Goal: Task Accomplishment & Management: Manage account settings

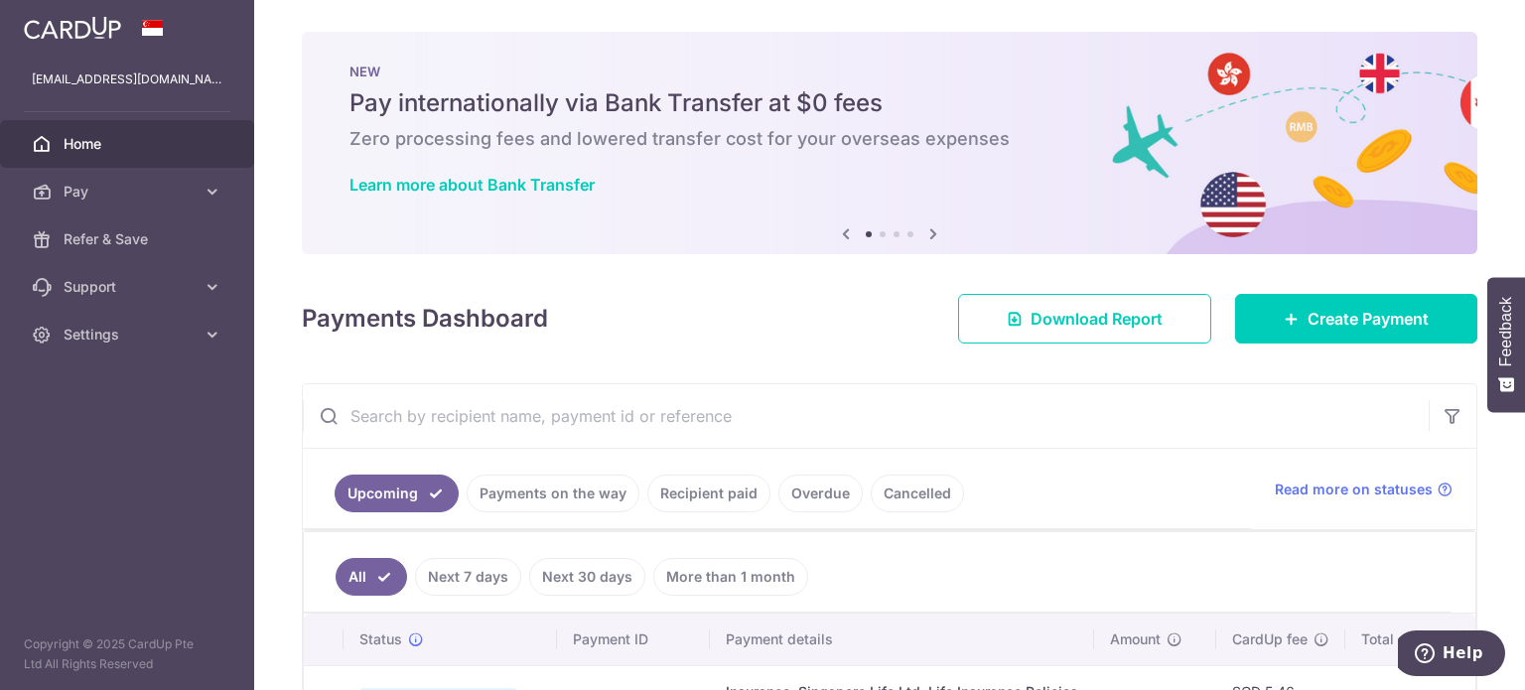
scroll to position [794, 0]
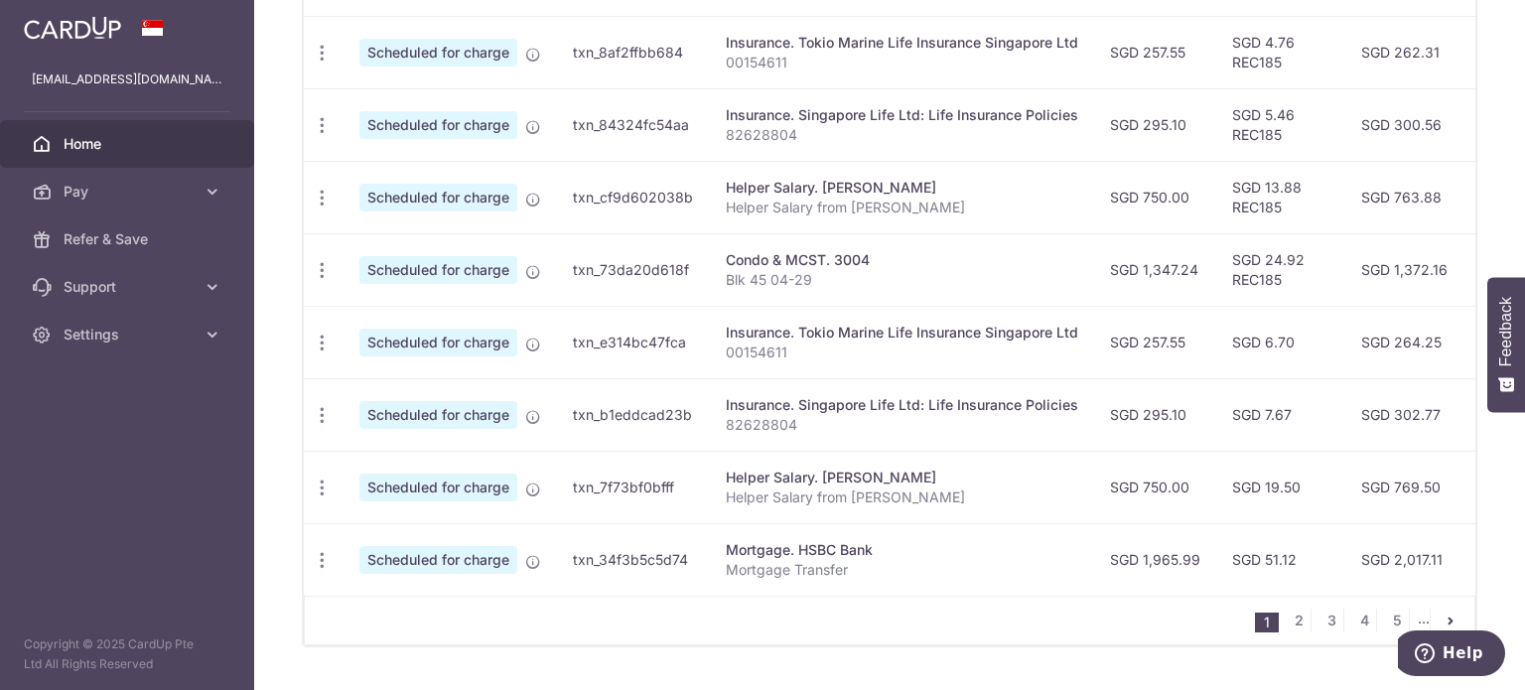
click at [342, 548] on td "Update payment Cancel payment Upload doc" at bounding box center [324, 559] width 40 height 72
click at [412, 603] on span "Update payment" at bounding box center [427, 615] width 135 height 24
radio input "true"
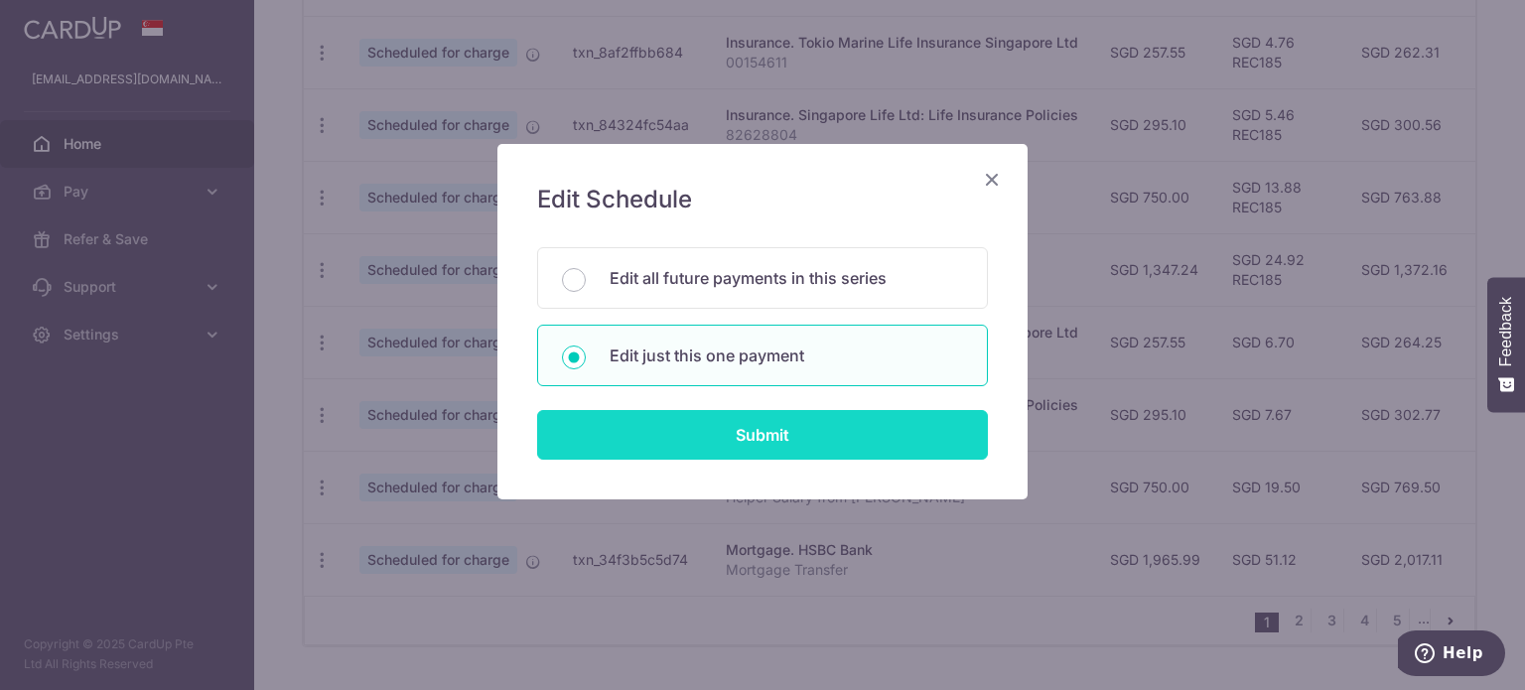
click at [874, 446] on input "Submit" at bounding box center [762, 435] width 451 height 50
radio input "true"
type input "1,965.99"
type input "01/12/2025"
type input "Mortgage Transfer"
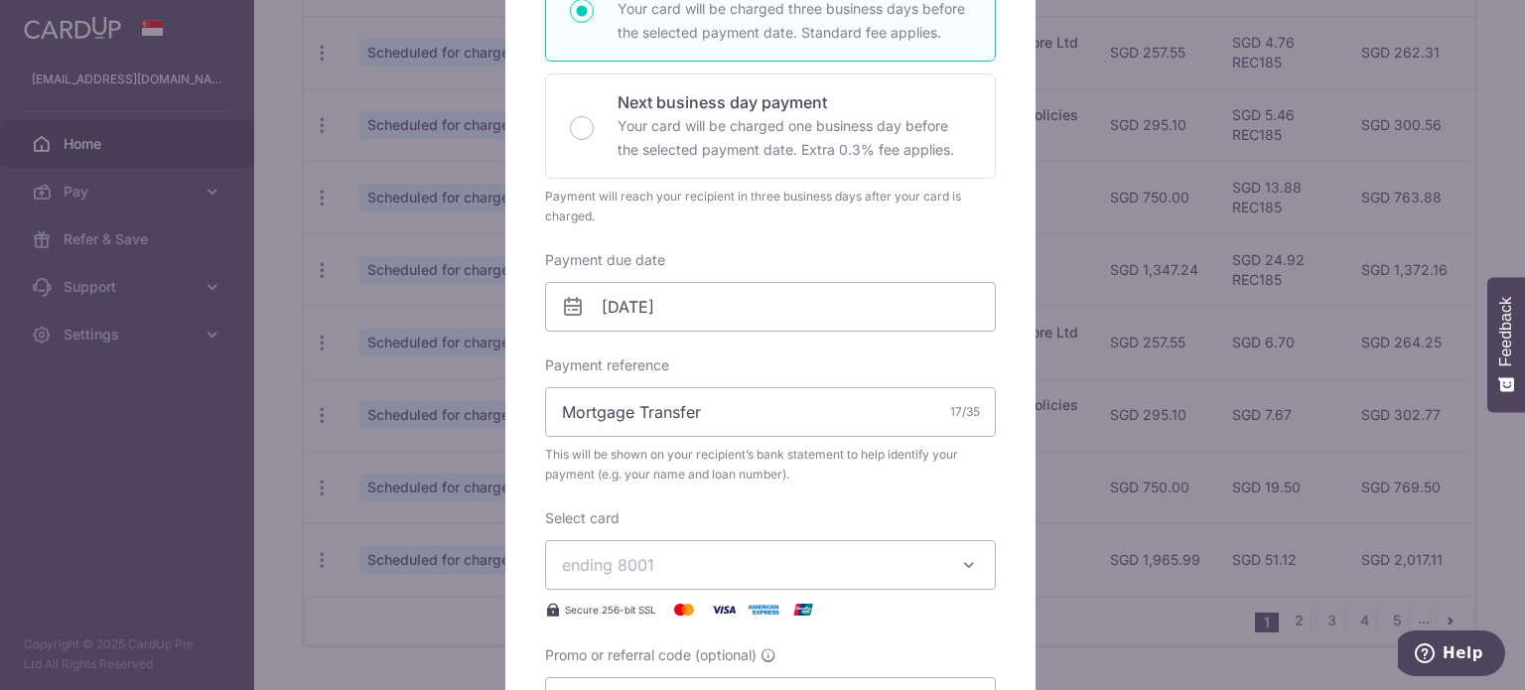
scroll to position [397, 0]
click at [700, 323] on input "01/12/2025" at bounding box center [770, 306] width 451 height 50
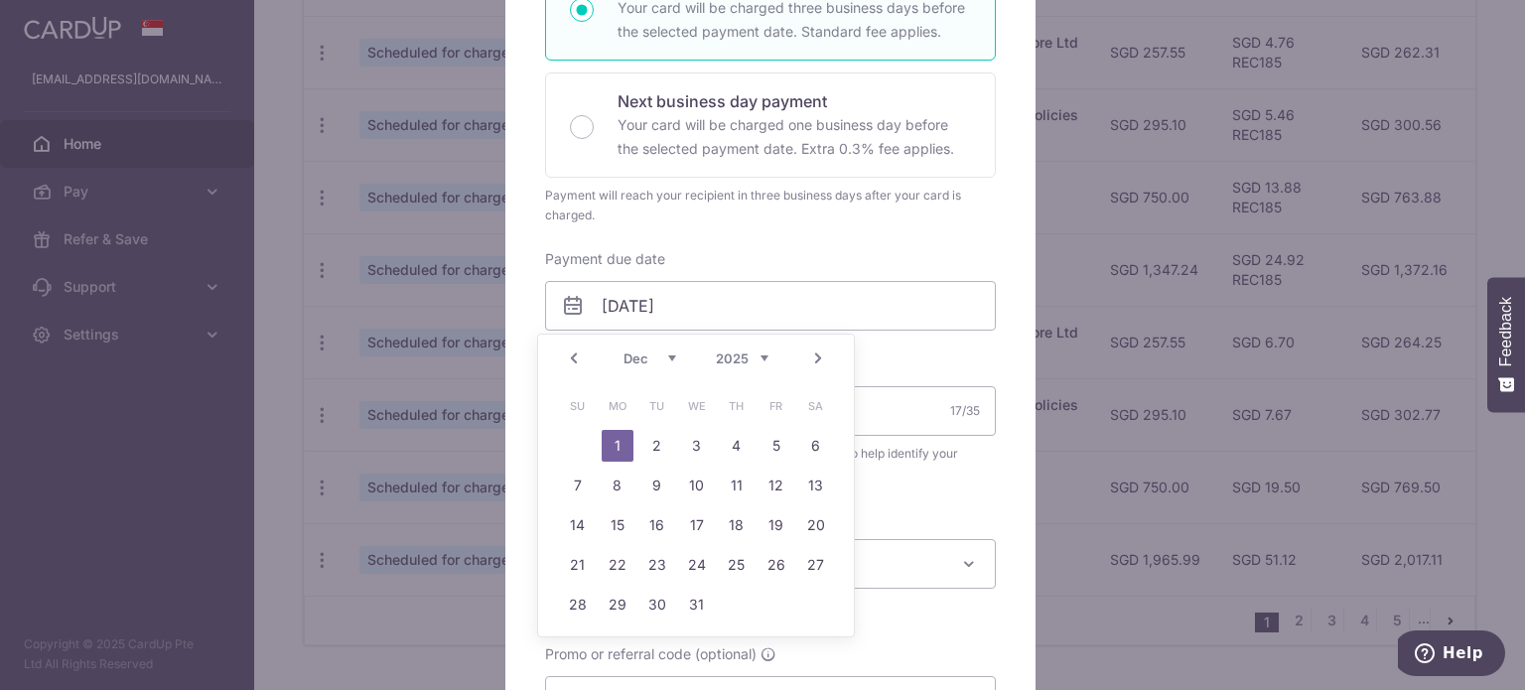
click at [652, 353] on select "Sep Oct Nov Dec" at bounding box center [650, 359] width 53 height 16
click at [616, 480] on link "8" at bounding box center [618, 486] width 32 height 32
type input "[DATE]"
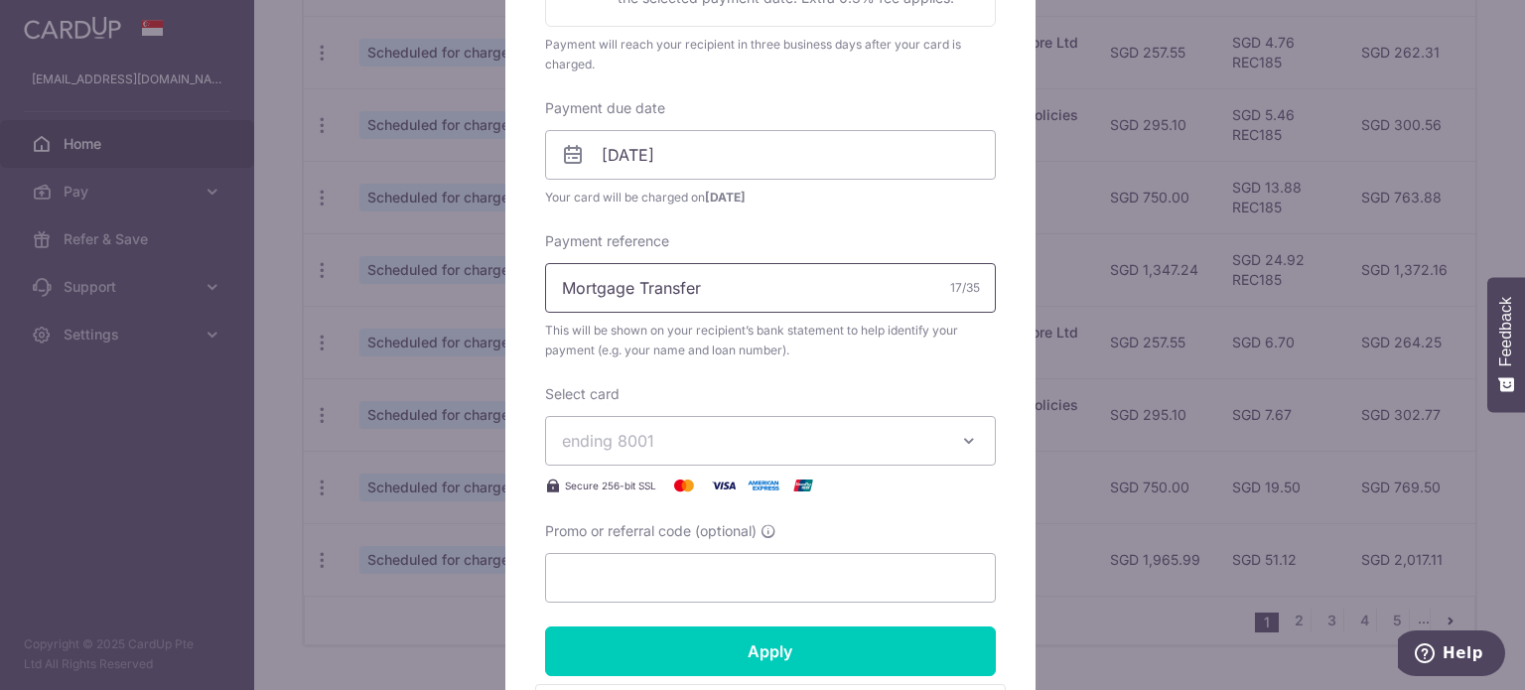
scroll to position [596, 0]
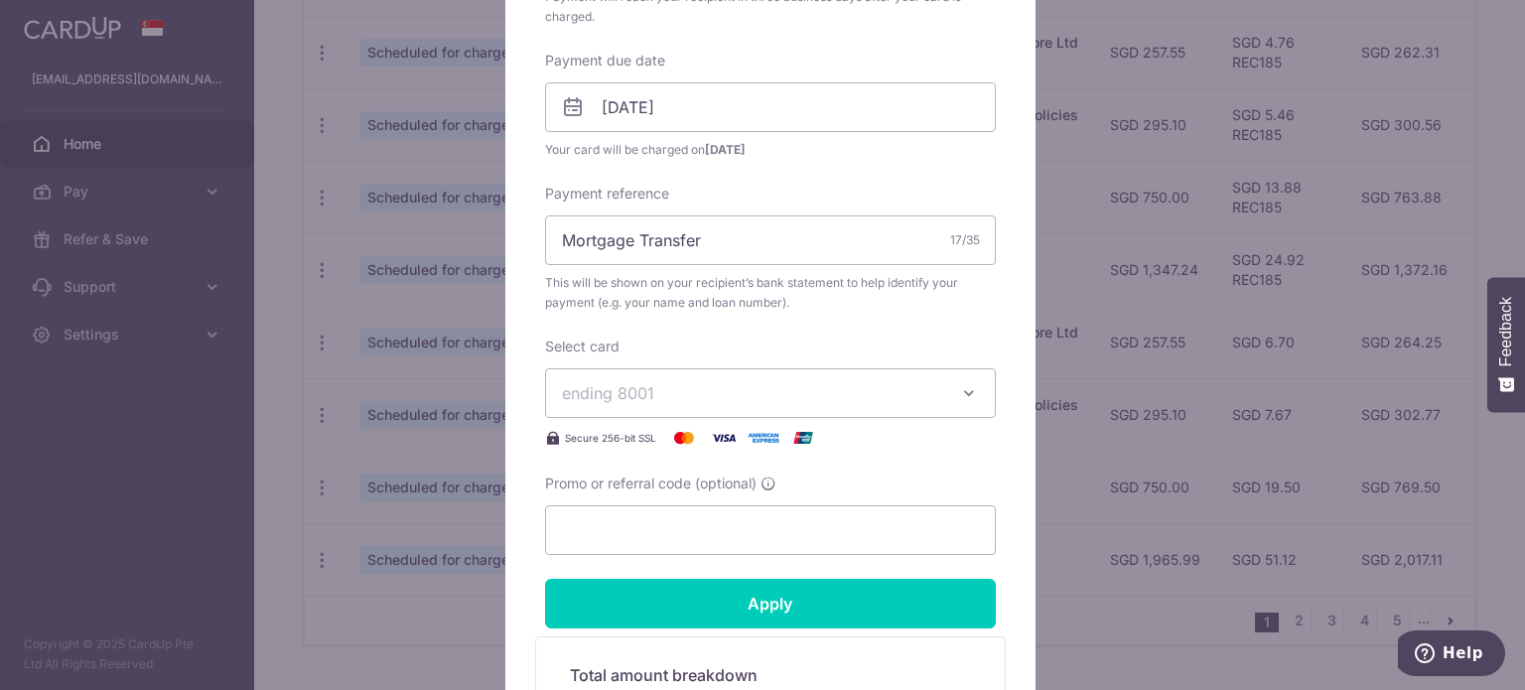
click at [671, 401] on span "ending 8001" at bounding box center [752, 393] width 381 height 24
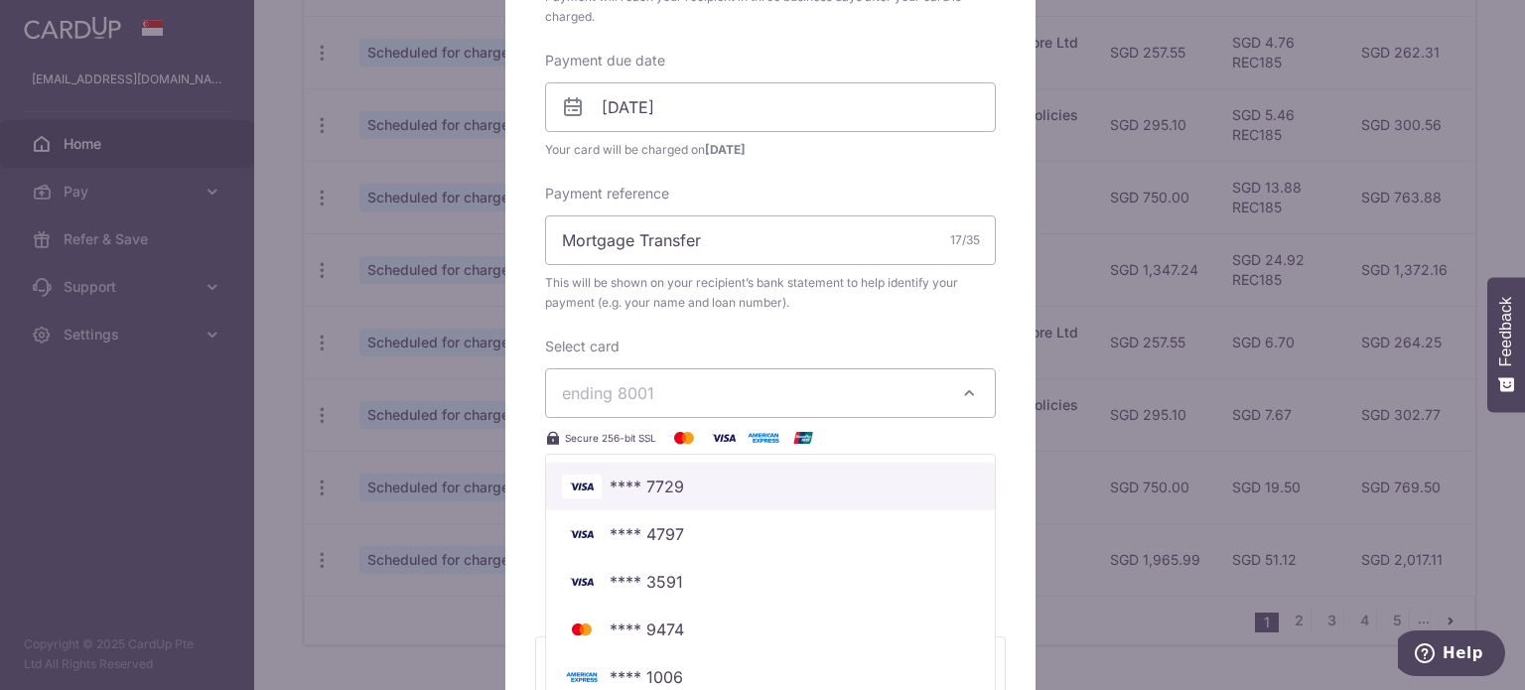
click at [625, 481] on span "**** 7729" at bounding box center [647, 487] width 74 height 24
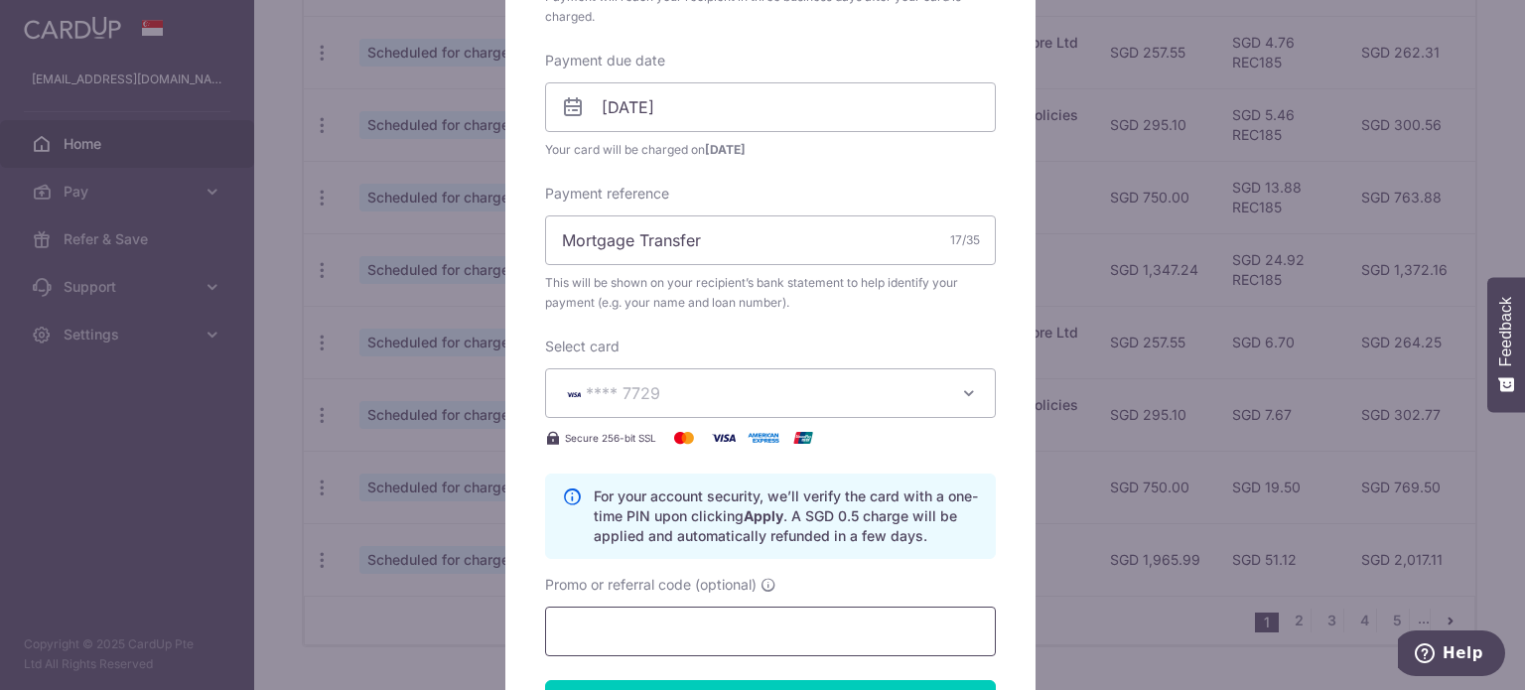
click at [608, 642] on input "Promo or referral code (optional)" at bounding box center [770, 632] width 451 height 50
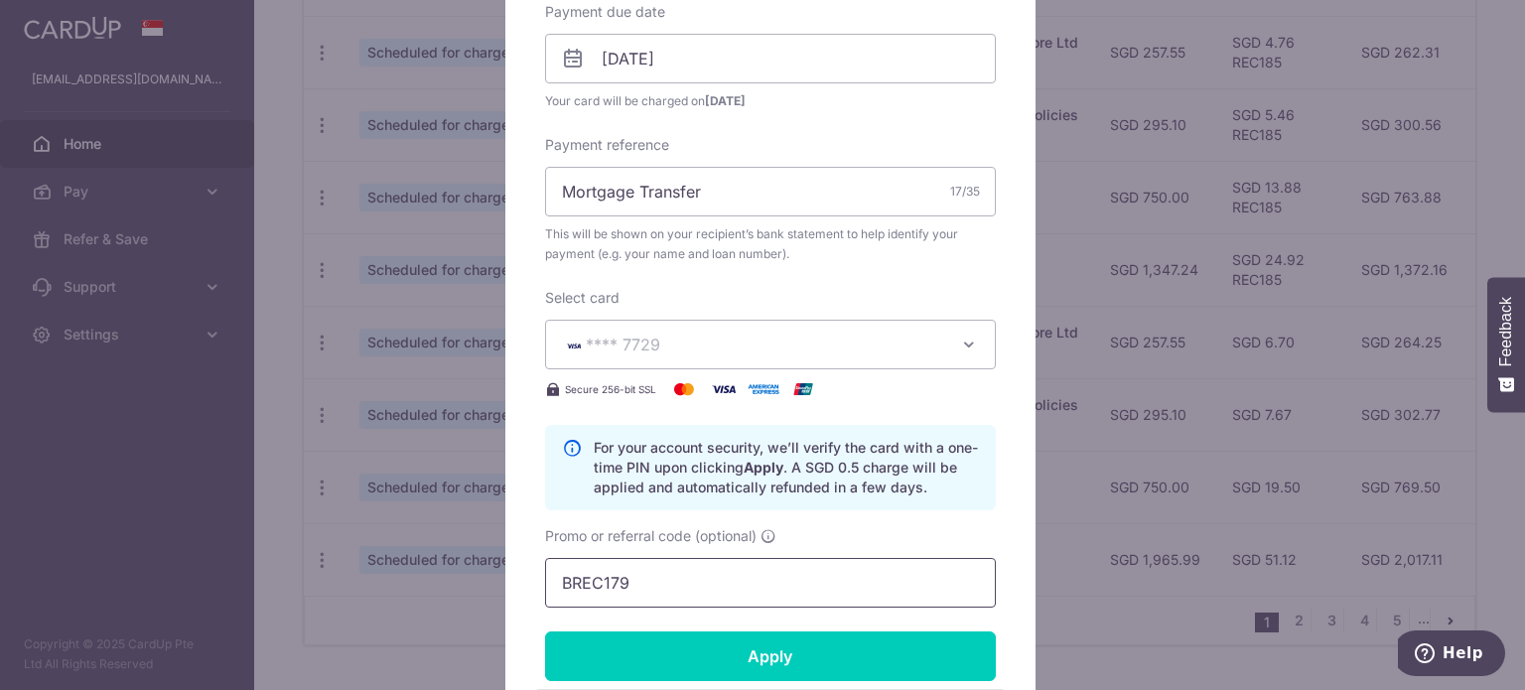
scroll to position [794, 0]
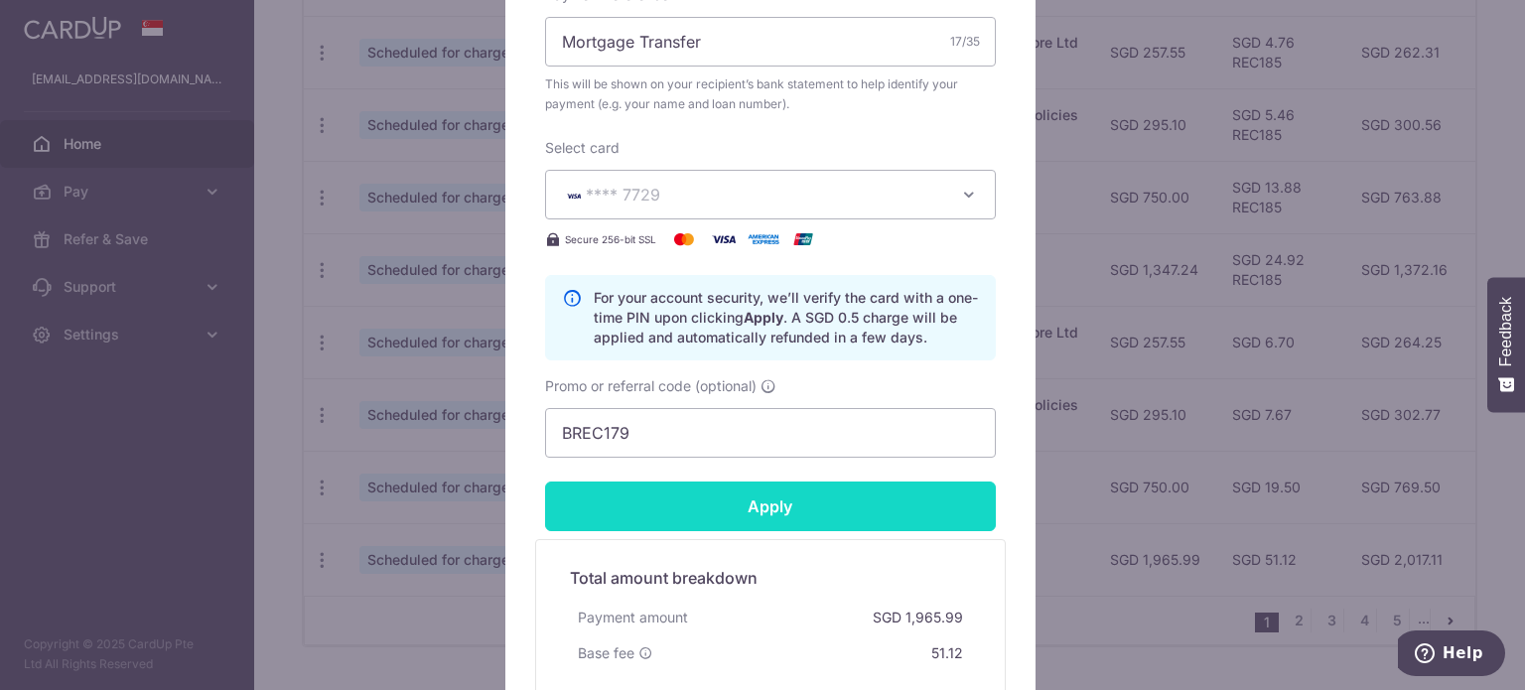
click at [719, 515] on input "Apply" at bounding box center [770, 507] width 451 height 50
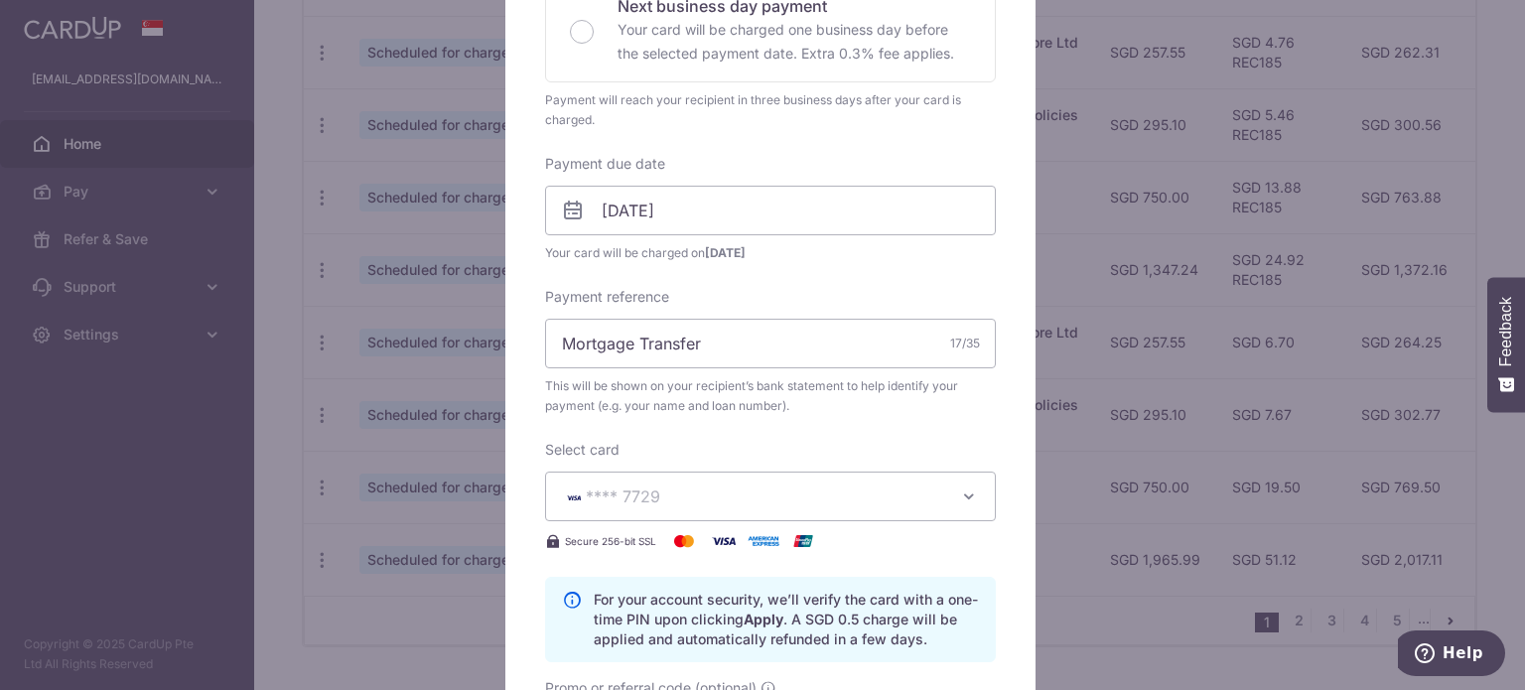
scroll to position [497, 0]
click at [692, 190] on input "[DATE]" at bounding box center [770, 207] width 451 height 50
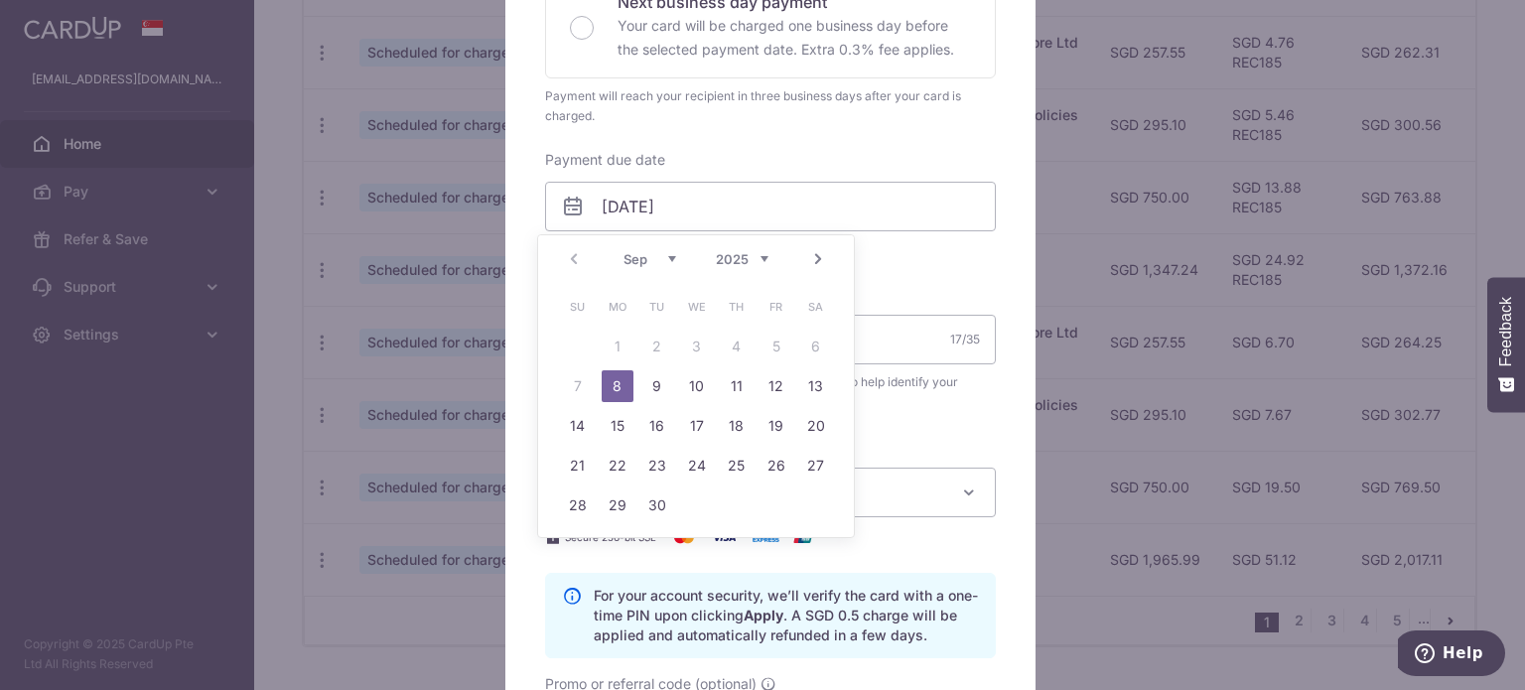
click at [625, 380] on link "8" at bounding box center [618, 386] width 32 height 32
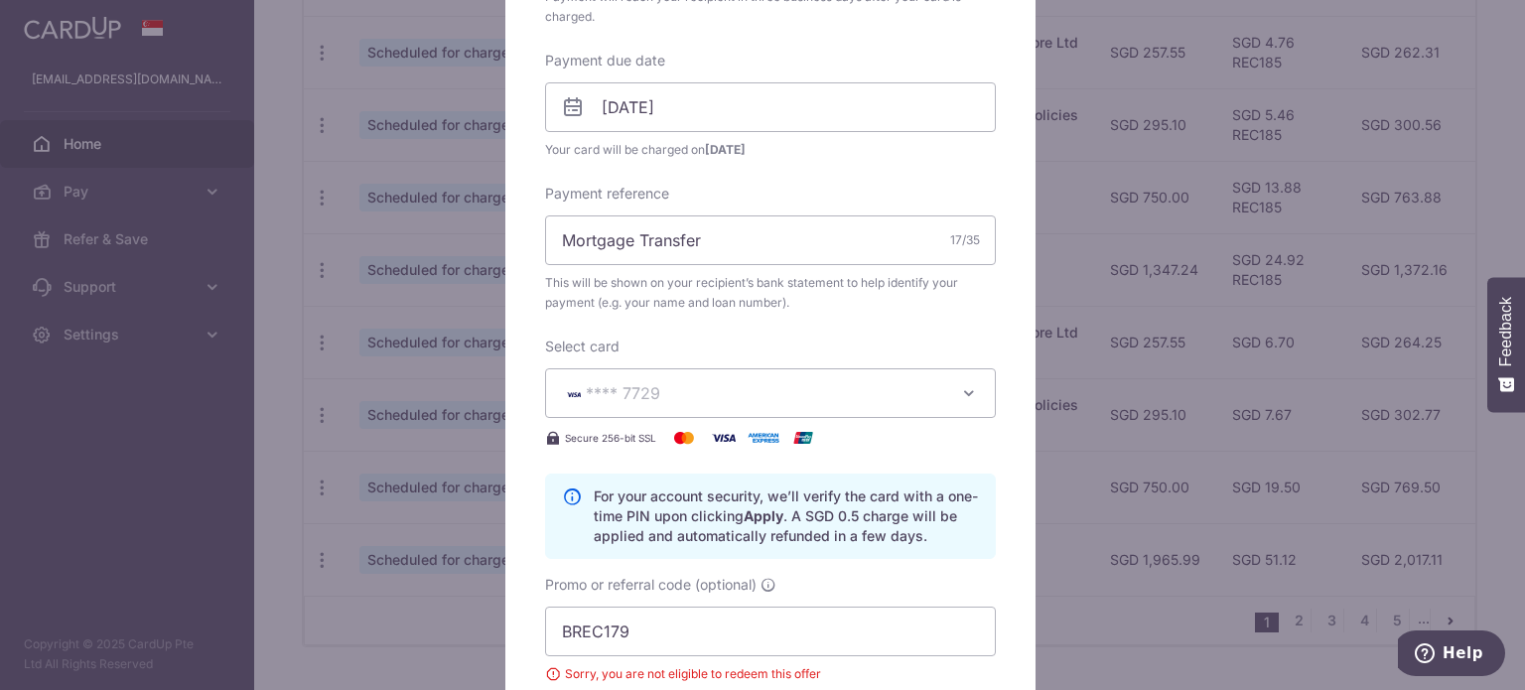
scroll to position [894, 0]
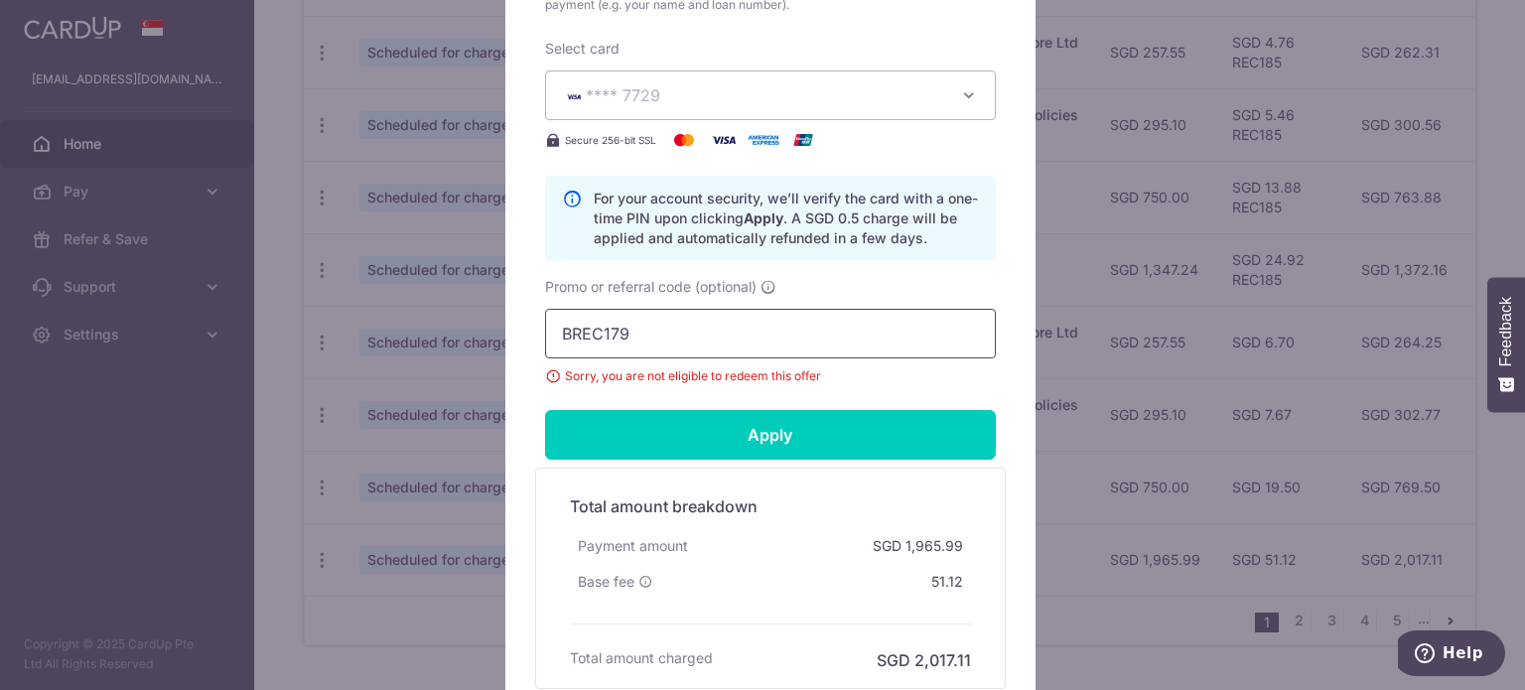
drag, startPoint x: 641, startPoint y: 326, endPoint x: 425, endPoint y: 314, distance: 215.8
click at [425, 314] on div "Edit payment By clicking apply, you will make changes to all payments to HSBC B…" at bounding box center [762, 345] width 1525 height 690
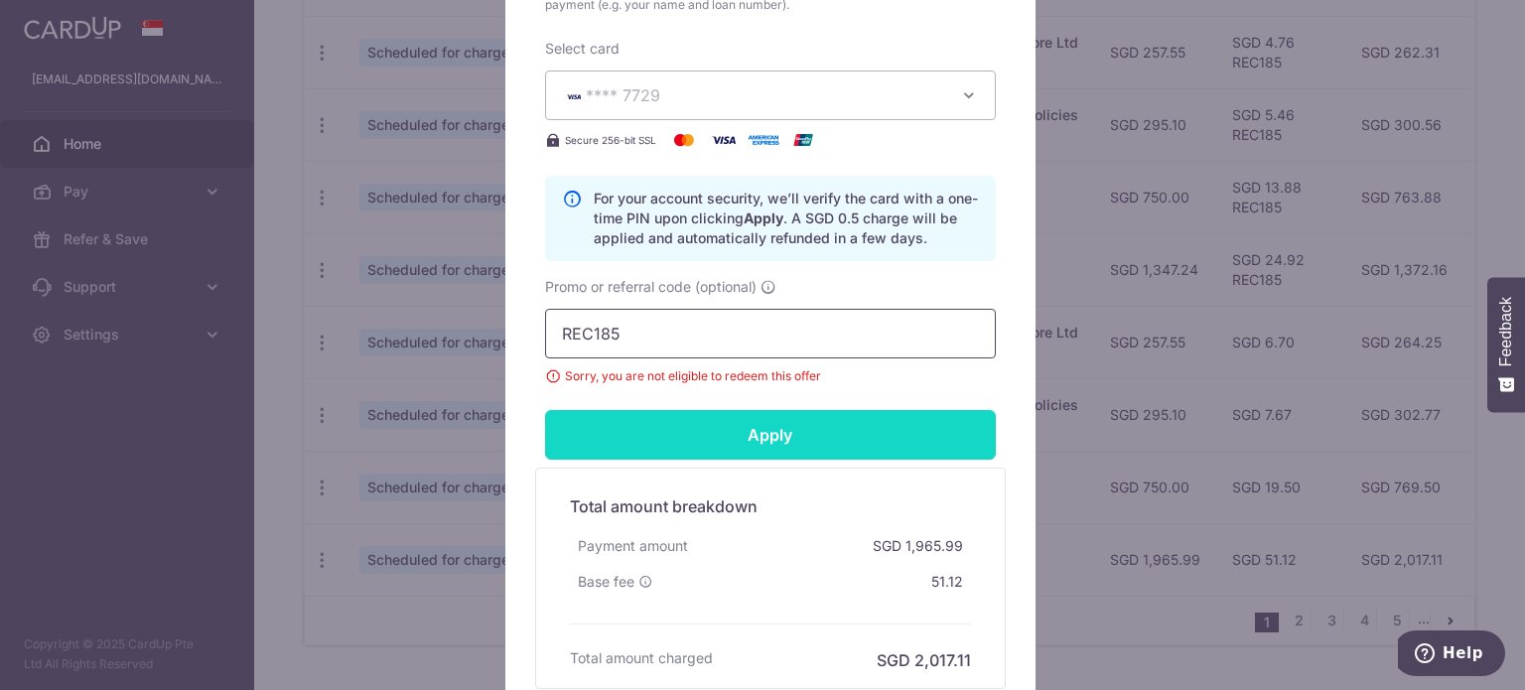
type input "REC185"
click at [715, 448] on input "Apply" at bounding box center [770, 435] width 451 height 50
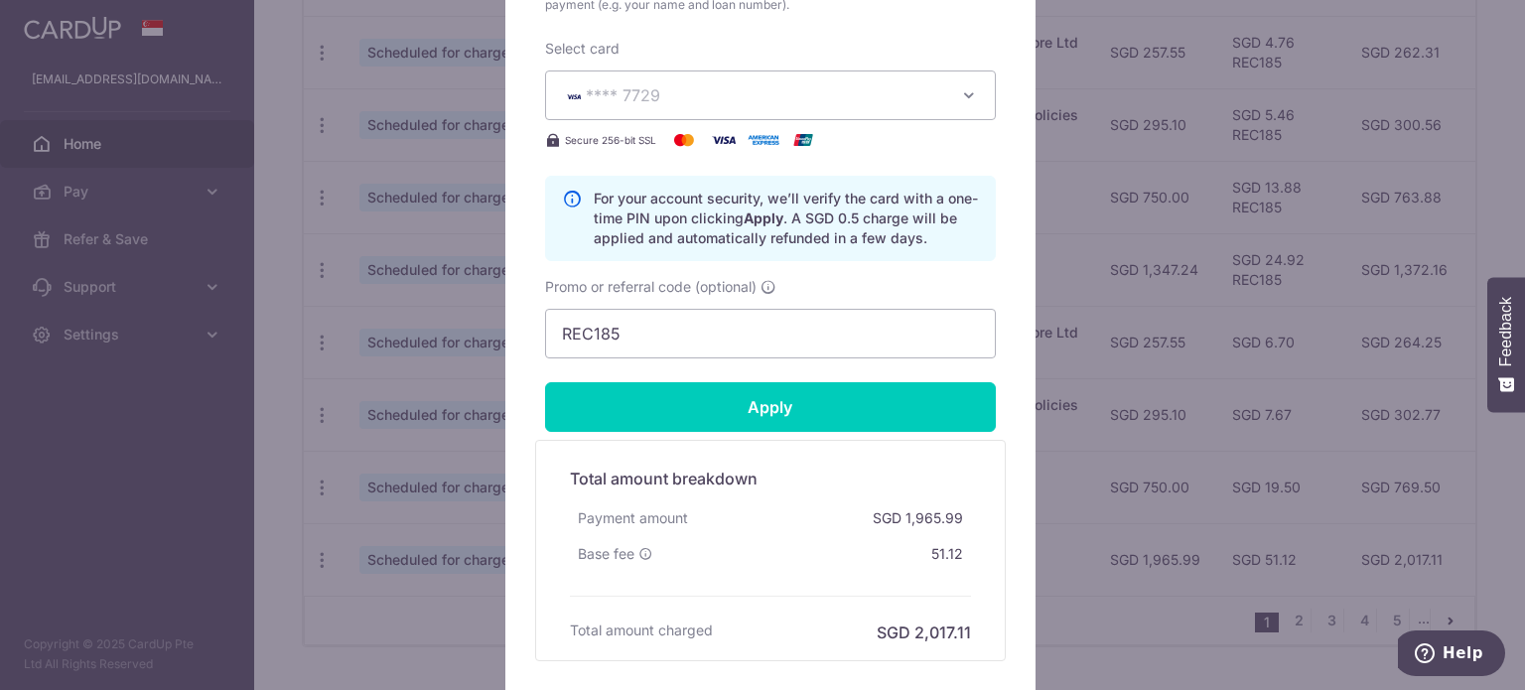
type input "Successfully Applied"
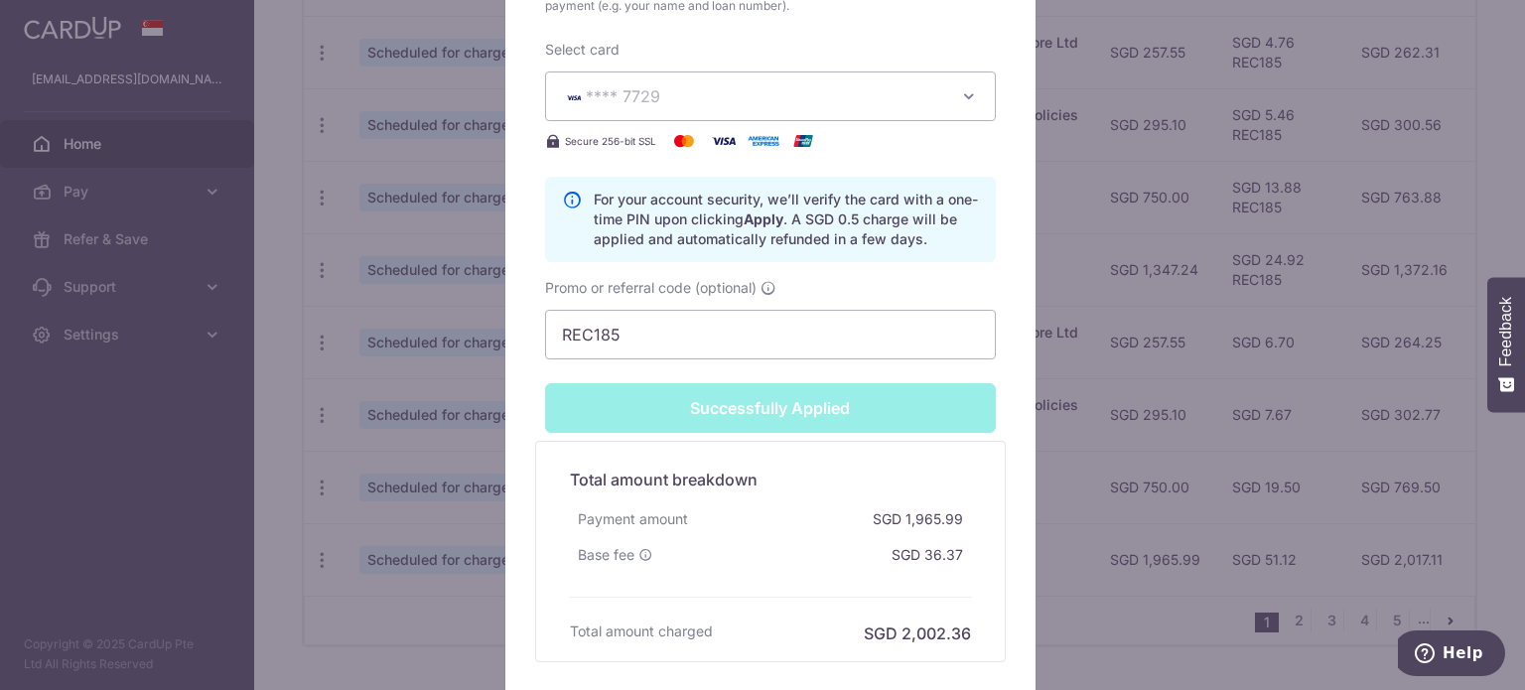
click at [306, 393] on div "Edit payment By clicking apply, you will make changes to all payments to HSBC B…" at bounding box center [762, 345] width 1525 height 690
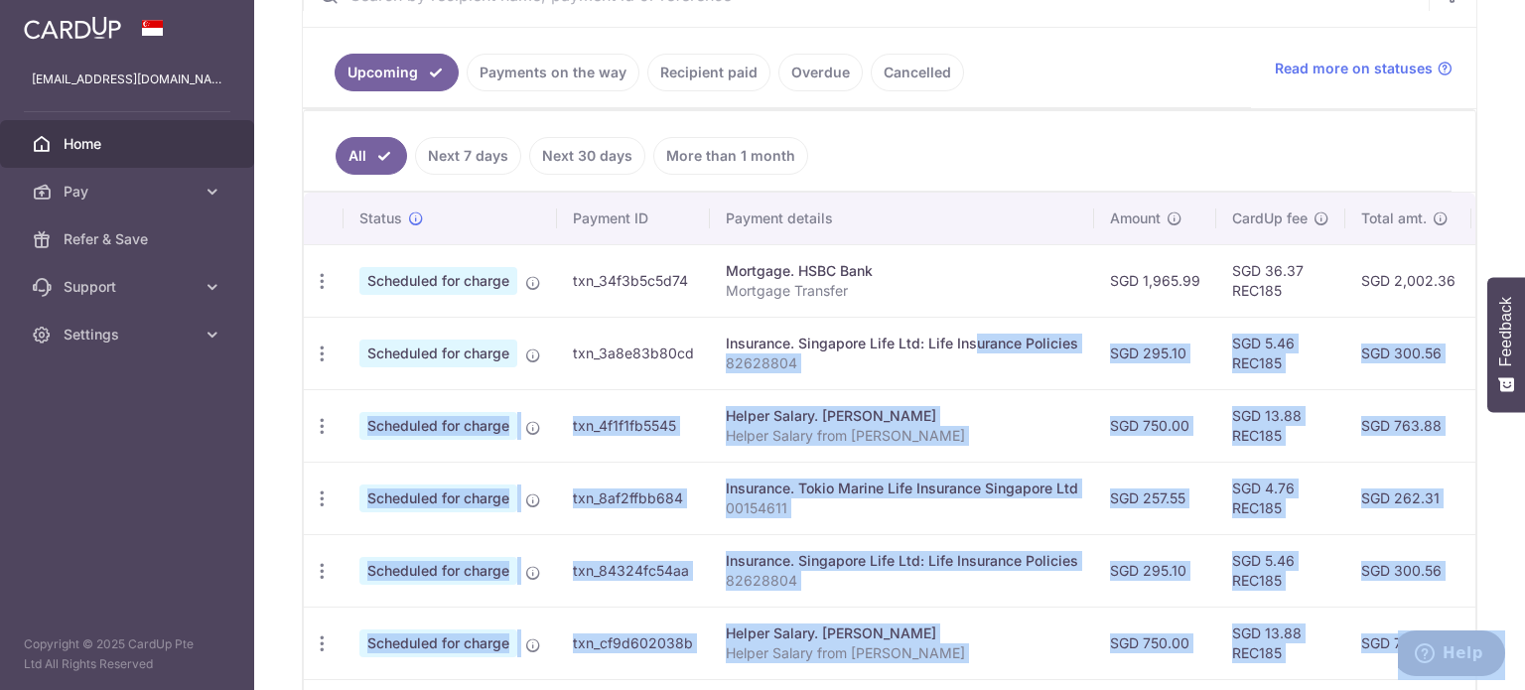
scroll to position [0, 393]
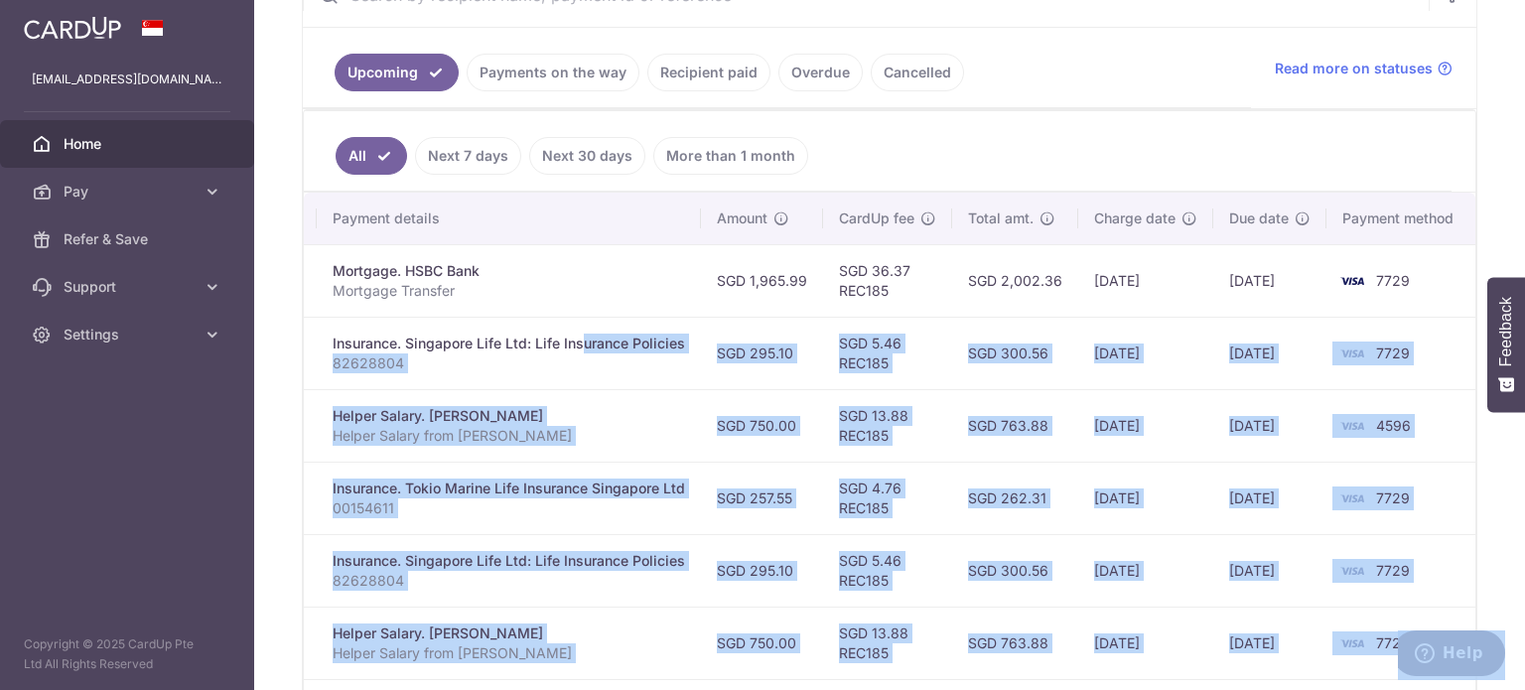
drag, startPoint x: 924, startPoint y: 337, endPoint x: 1101, endPoint y: 392, distance: 186.3
click at [1107, 393] on tbody "Update payment Cancel payment Upload doc Scheduled for charge txn_34f3b5c5d74 M…" at bounding box center [694, 606] width 1567 height 725
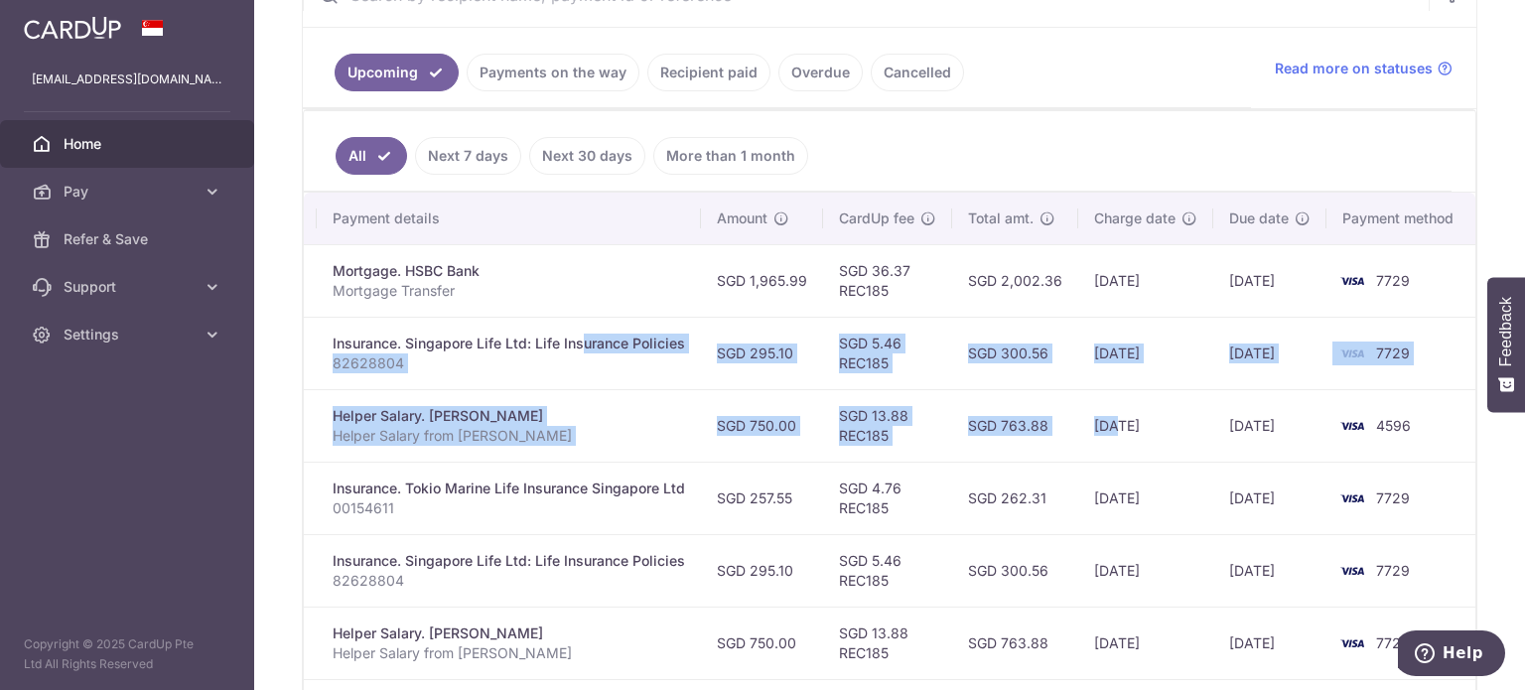
click at [994, 392] on td "SGD 763.88" at bounding box center [1015, 425] width 126 height 72
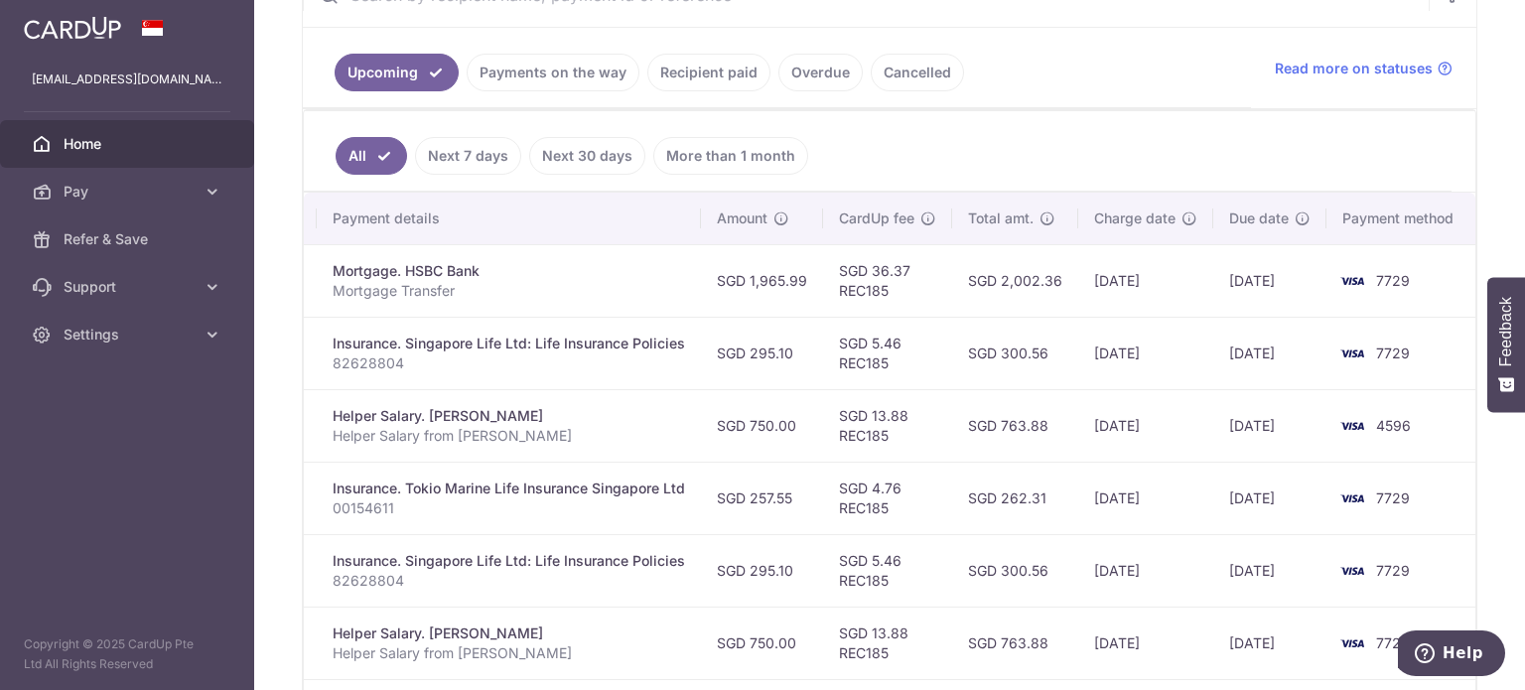
click at [572, 71] on link "Payments on the way" at bounding box center [553, 73] width 173 height 38
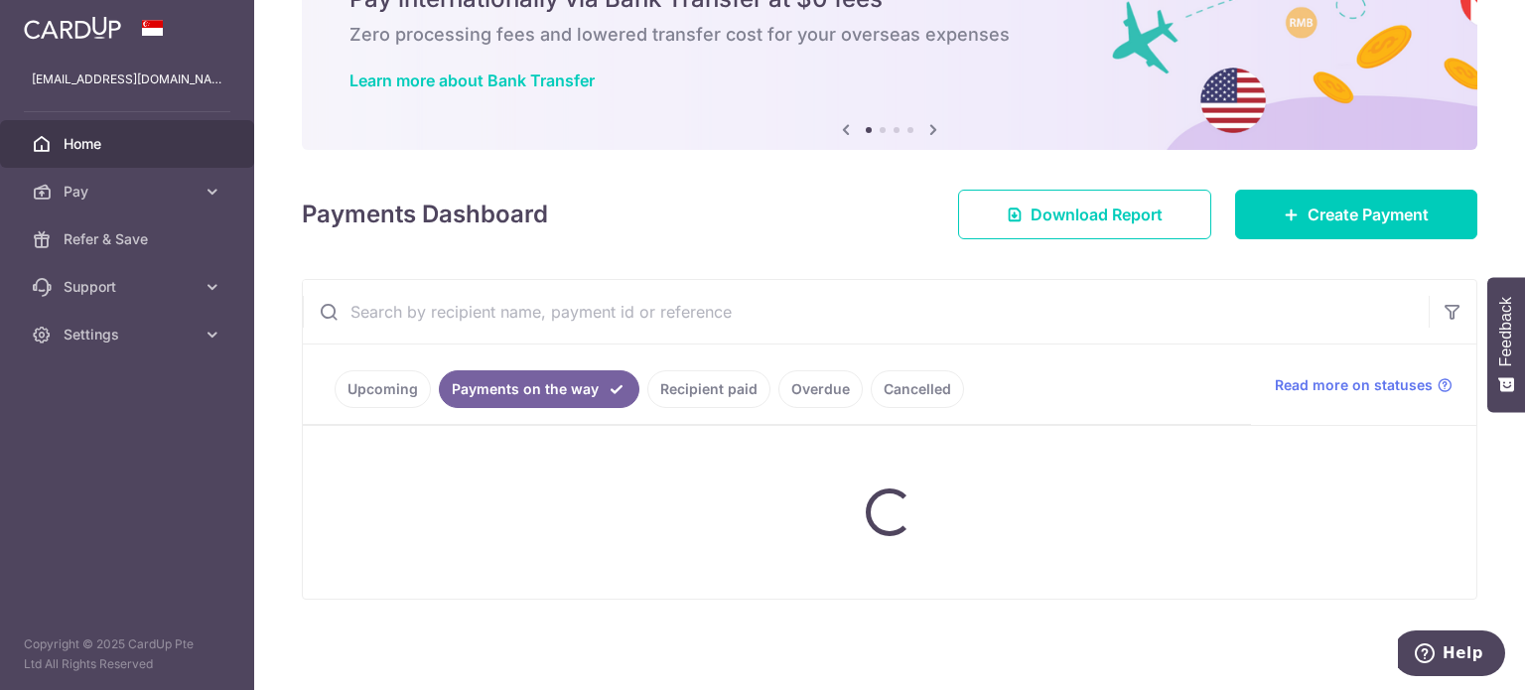
scroll to position [140, 0]
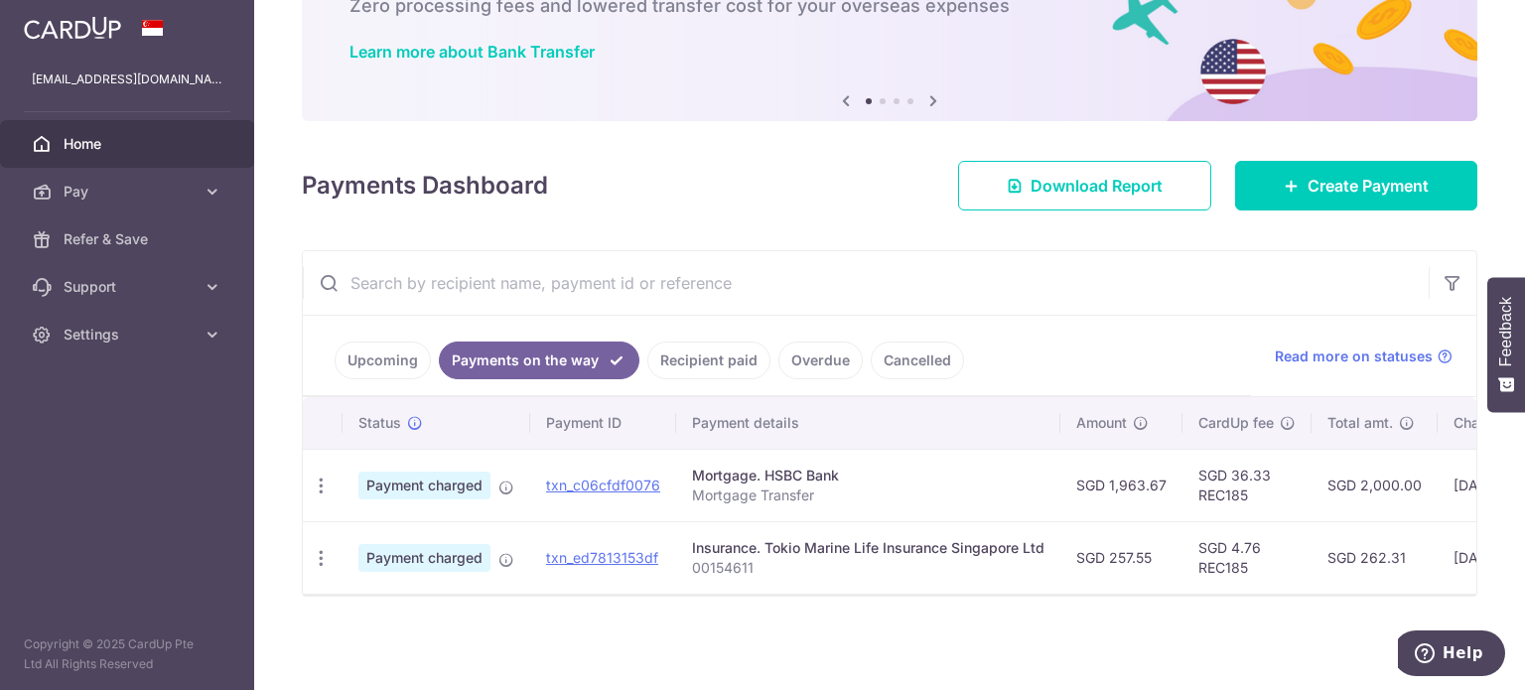
click at [386, 344] on link "Upcoming" at bounding box center [383, 361] width 96 height 38
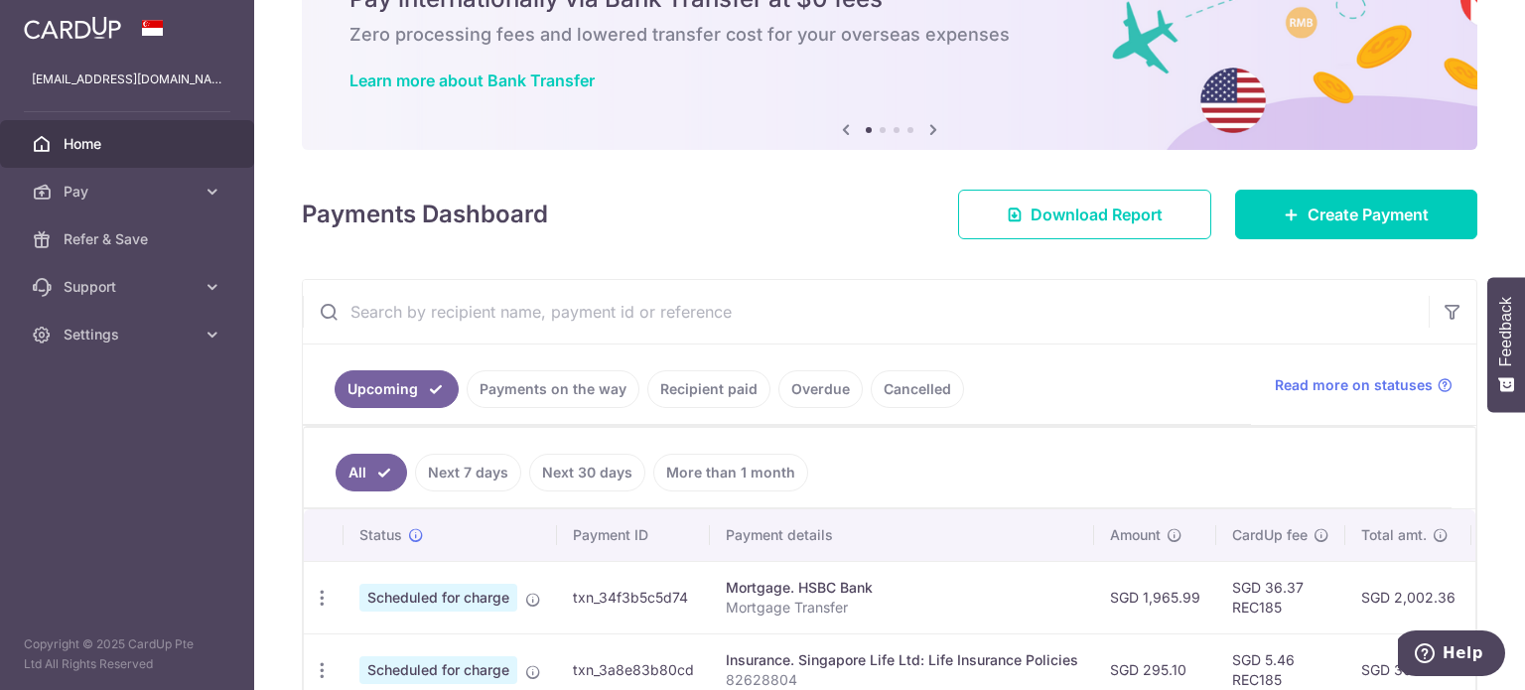
scroll to position [421, 0]
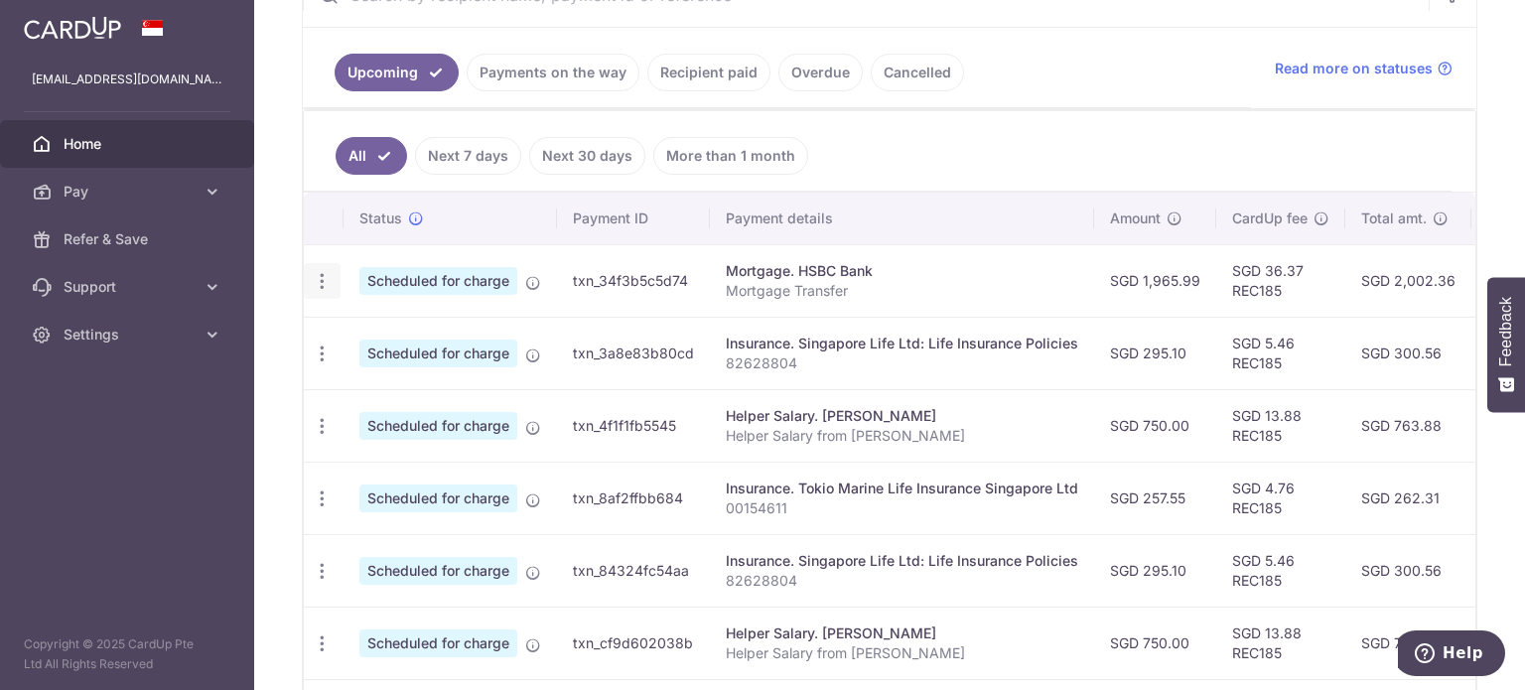
click at [328, 279] on icon "button" at bounding box center [322, 281] width 21 height 21
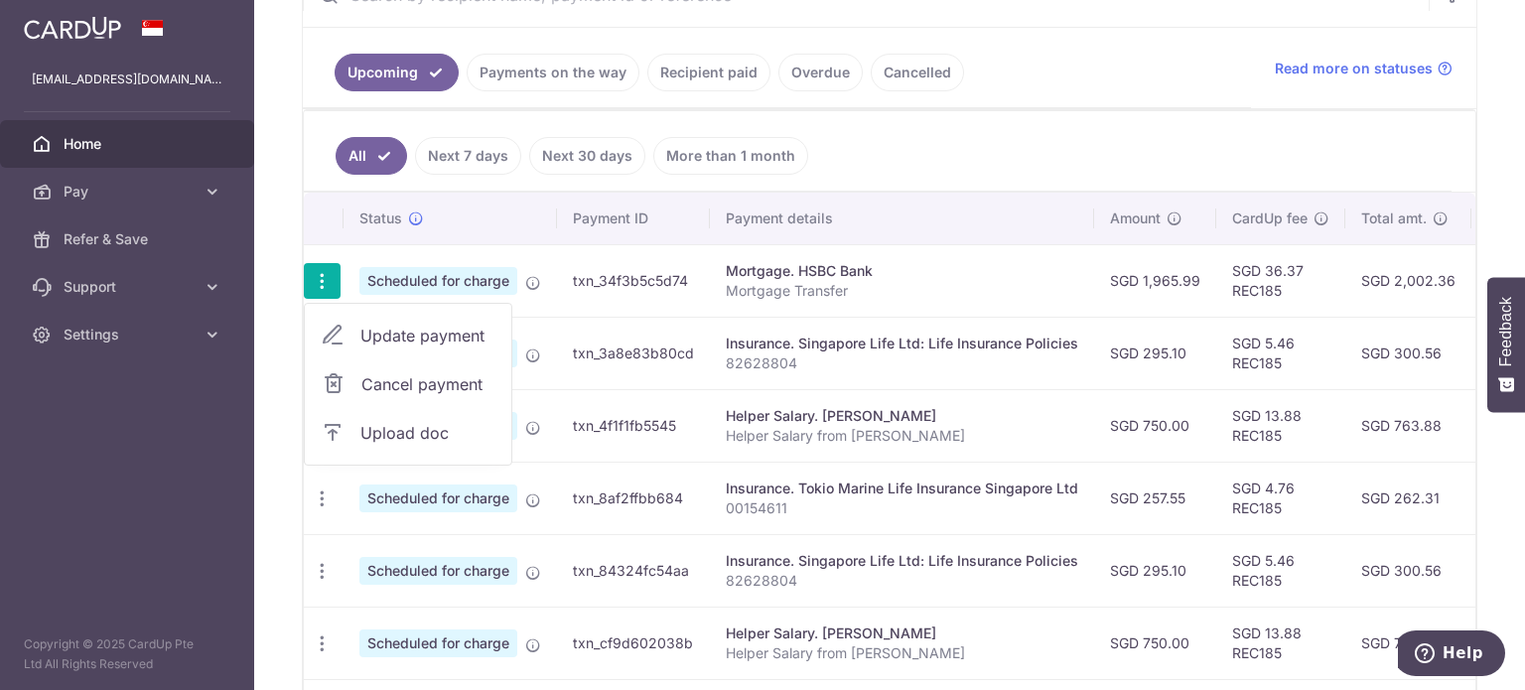
click at [420, 336] on span "Update payment" at bounding box center [427, 336] width 135 height 24
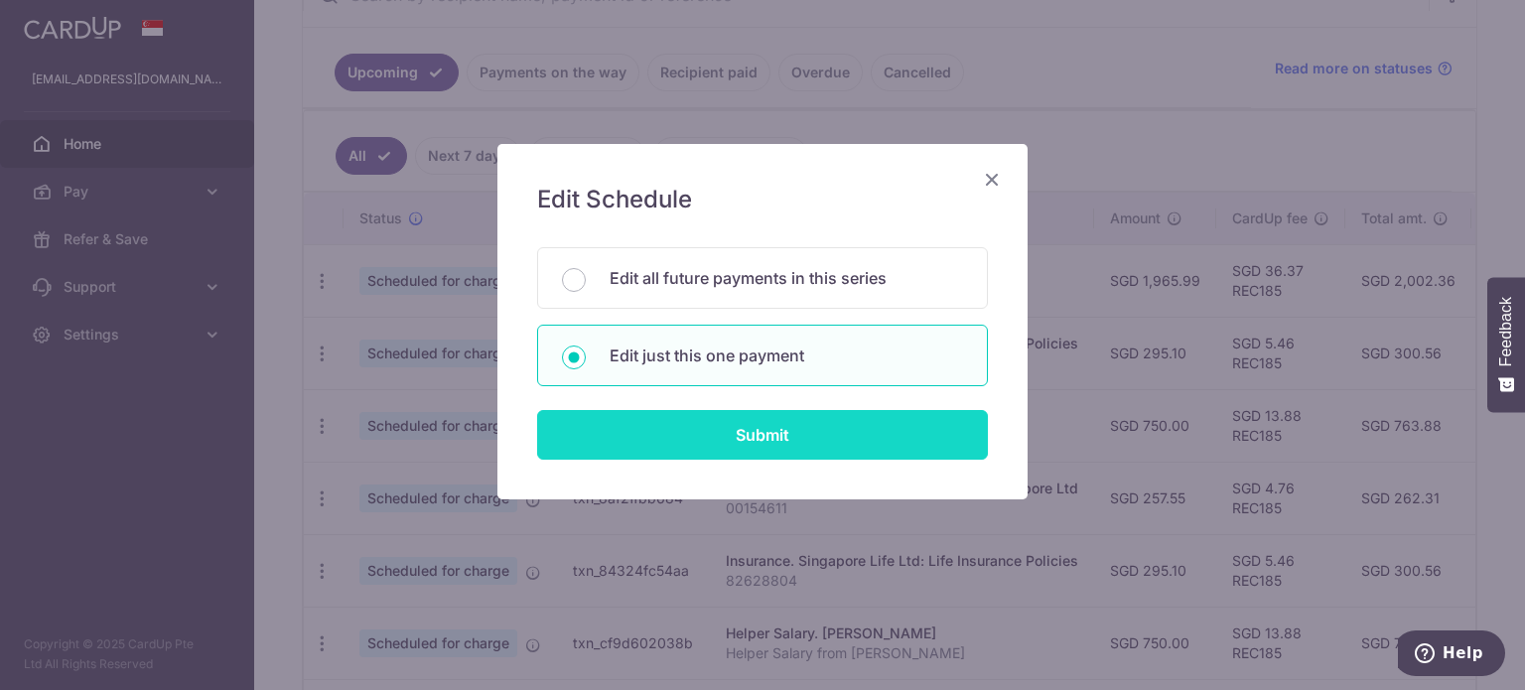
click at [672, 448] on input "Submit" at bounding box center [762, 435] width 451 height 50
radio input "true"
type input "1,965.99"
type input "[DATE]"
type input "Mortgage Transfer"
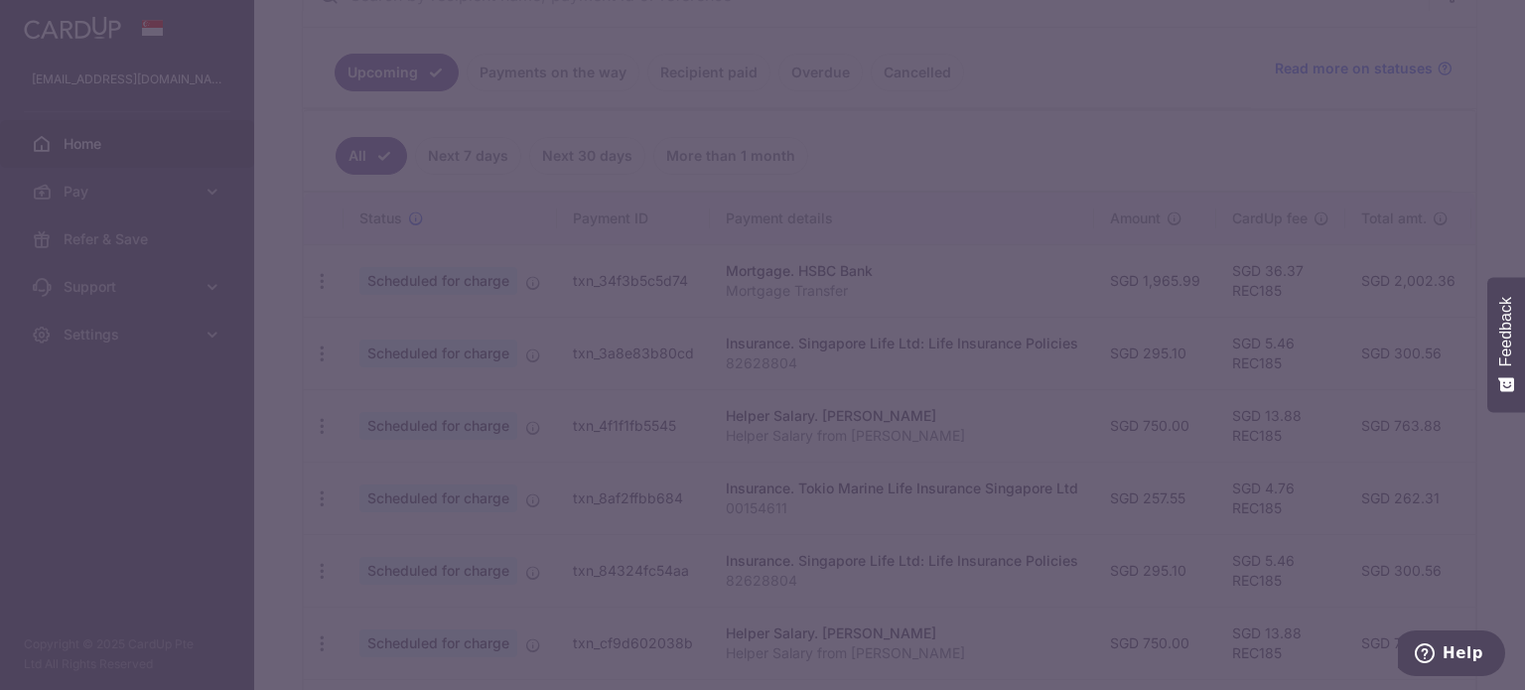
type input "REC185"
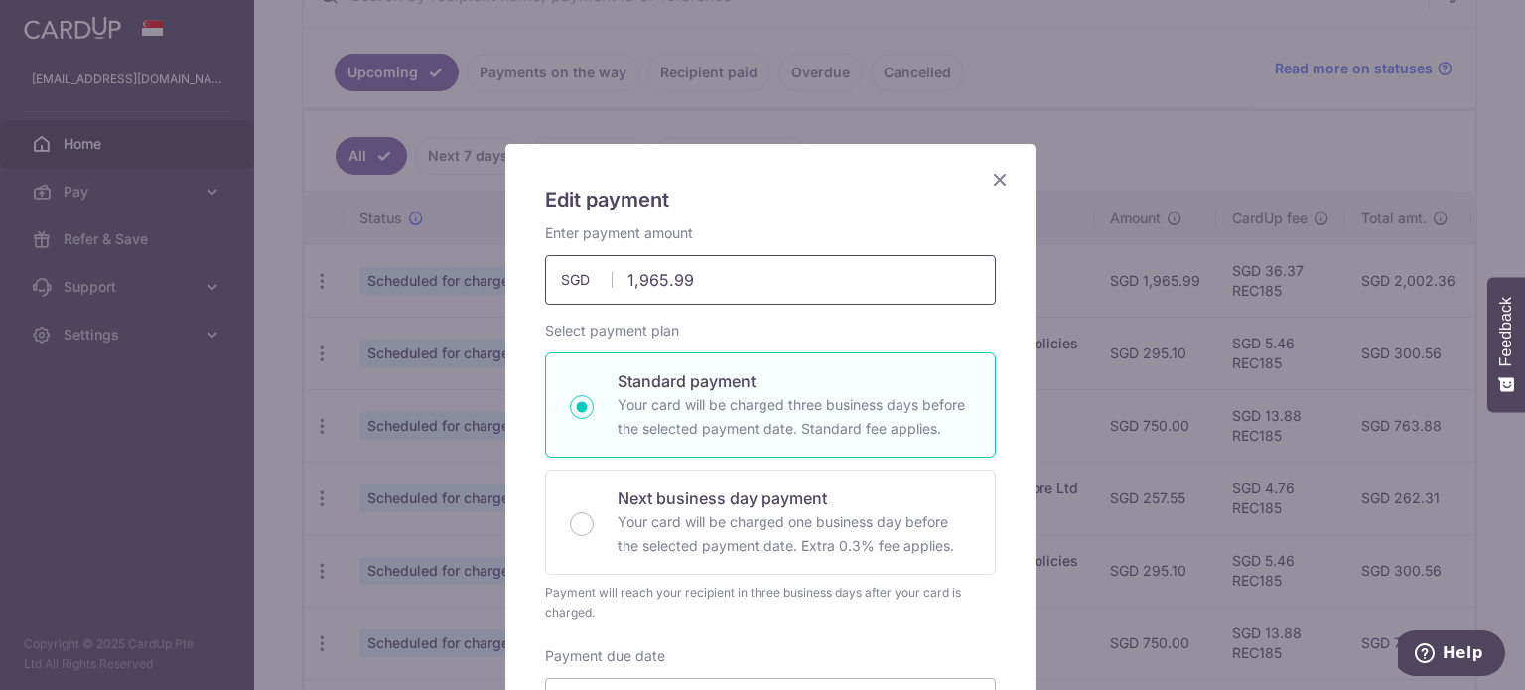
drag, startPoint x: 688, startPoint y: 286, endPoint x: 647, endPoint y: 286, distance: 40.7
click at [647, 286] on input "1,965.99" at bounding box center [770, 280] width 451 height 50
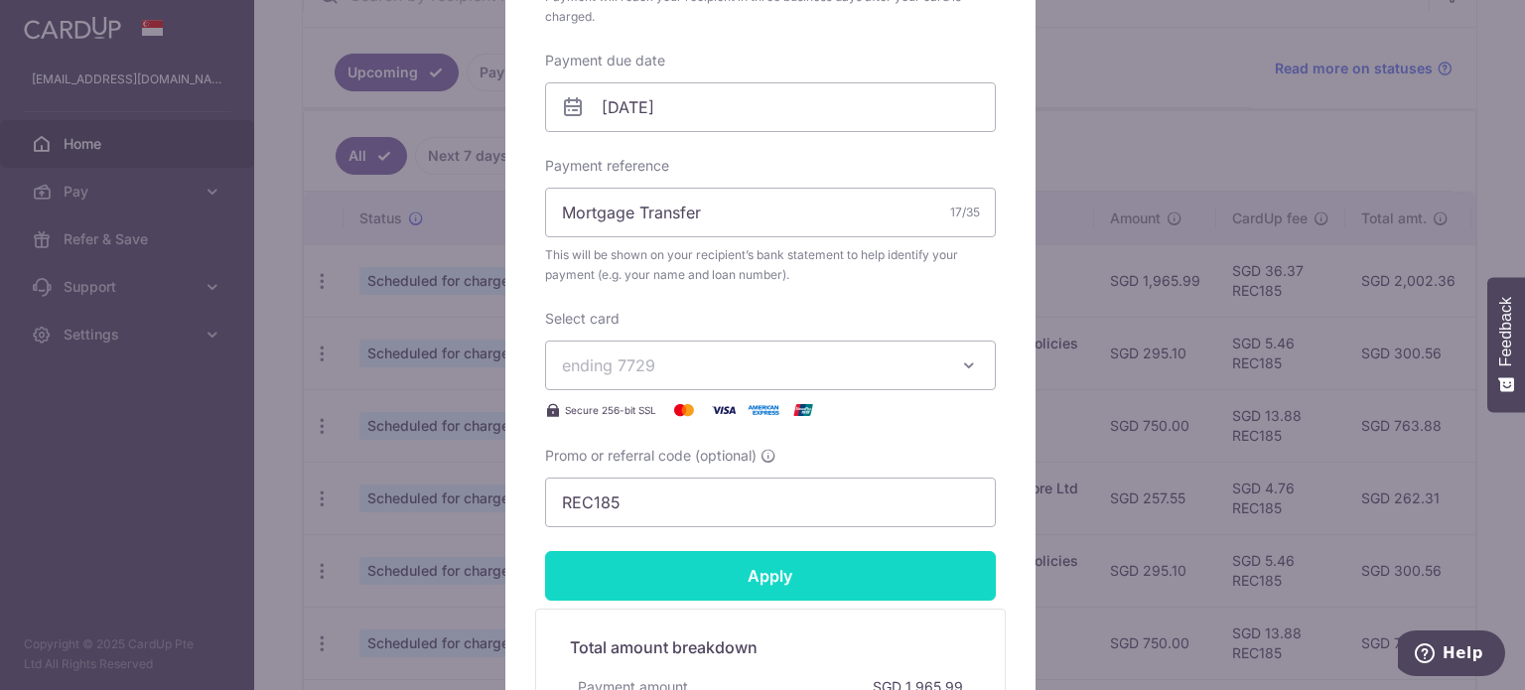
type input "1,963.67"
click at [733, 571] on input "Apply" at bounding box center [770, 576] width 451 height 50
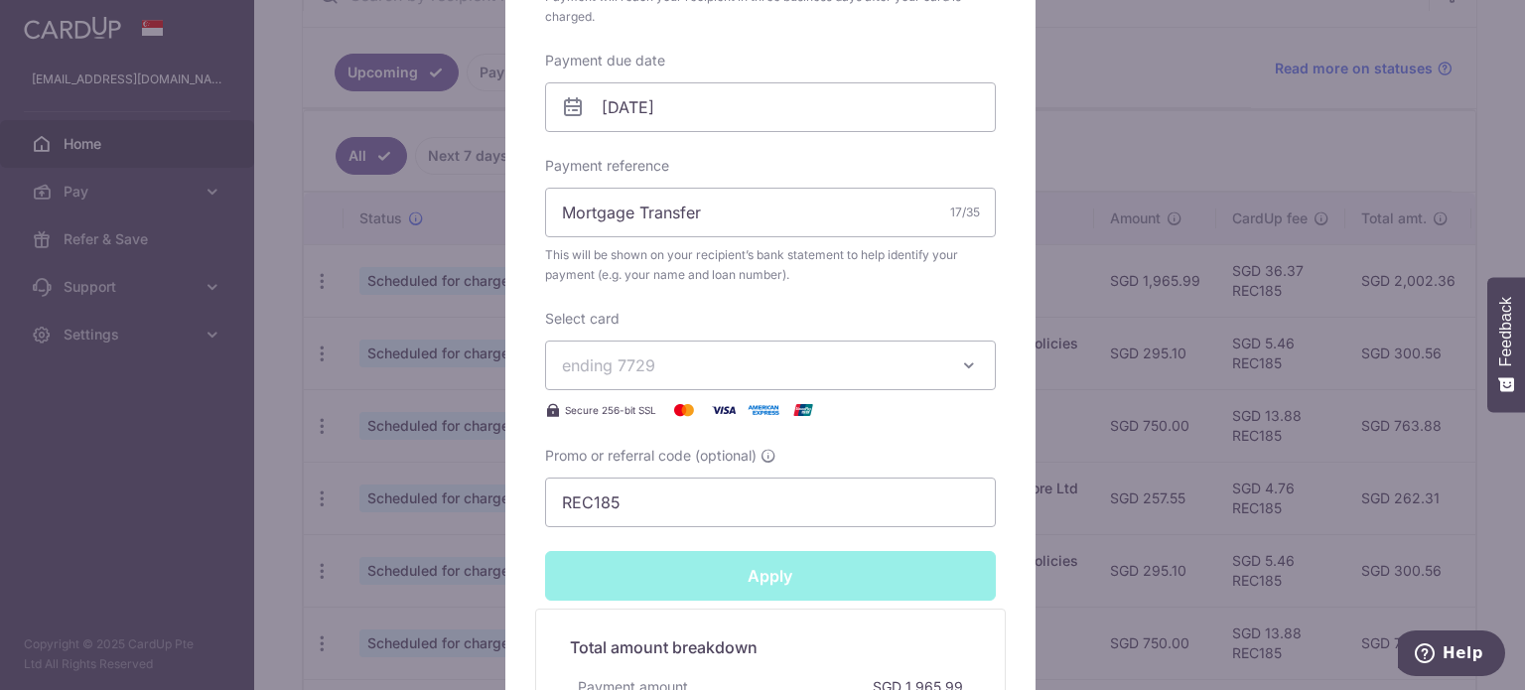
type input "Successfully Applied"
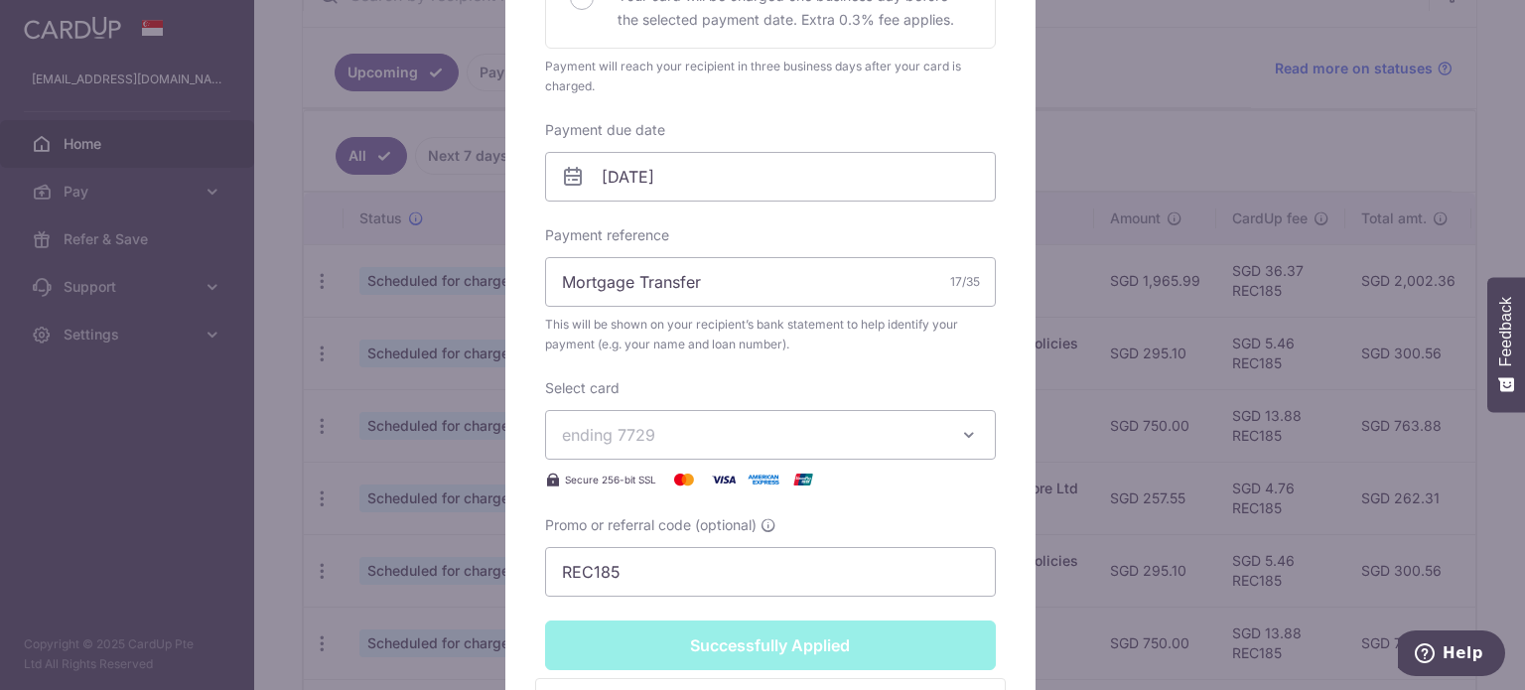
scroll to position [664, 0]
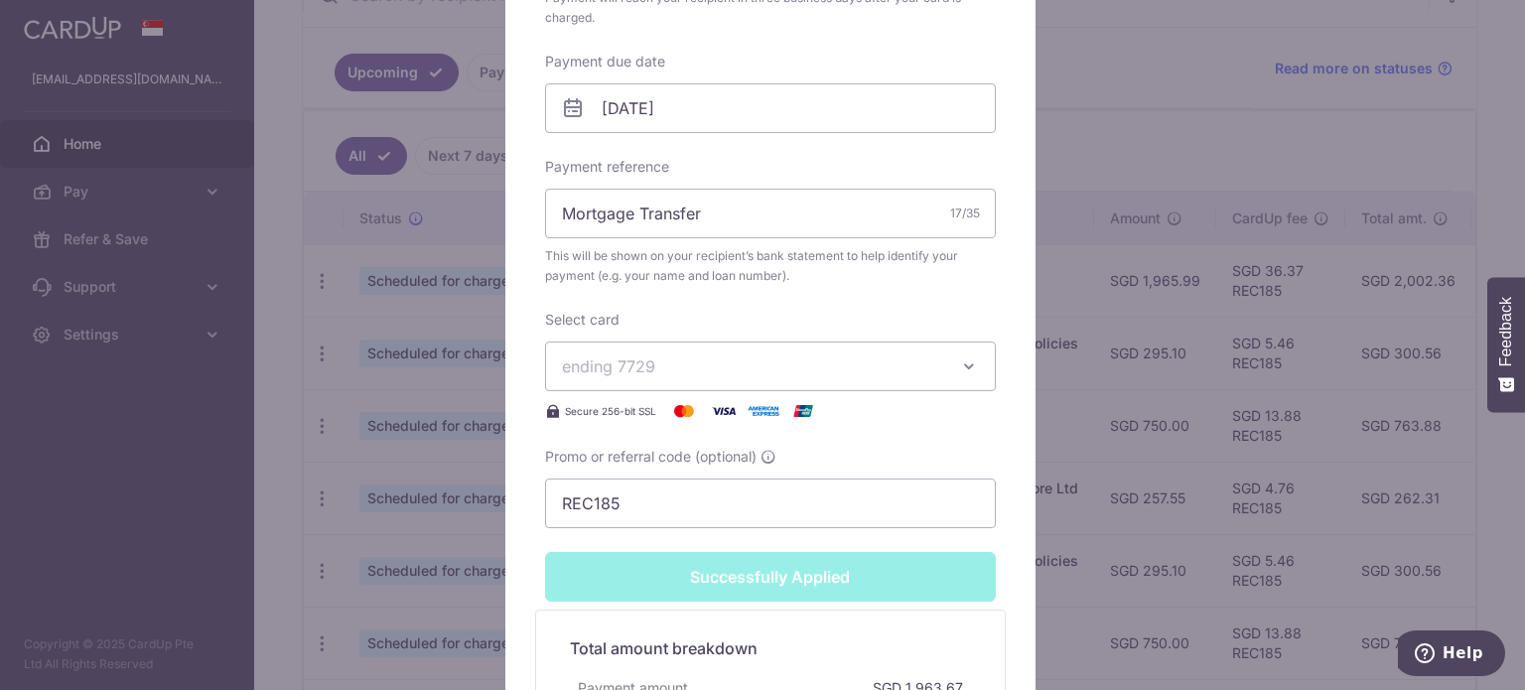
click at [1123, 186] on div "Edit payment By clicking apply, you will make changes to all payments to HSBC B…" at bounding box center [762, 345] width 1525 height 690
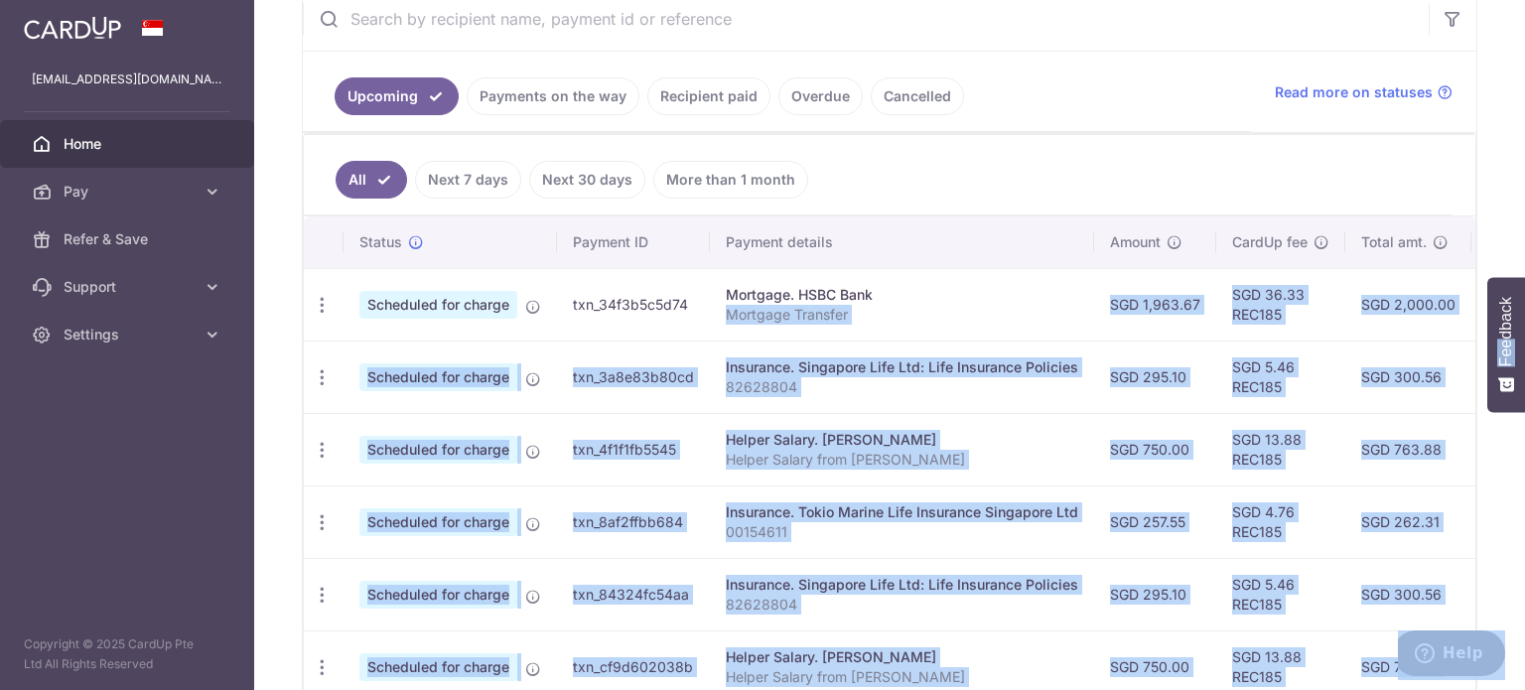
scroll to position [0, 393]
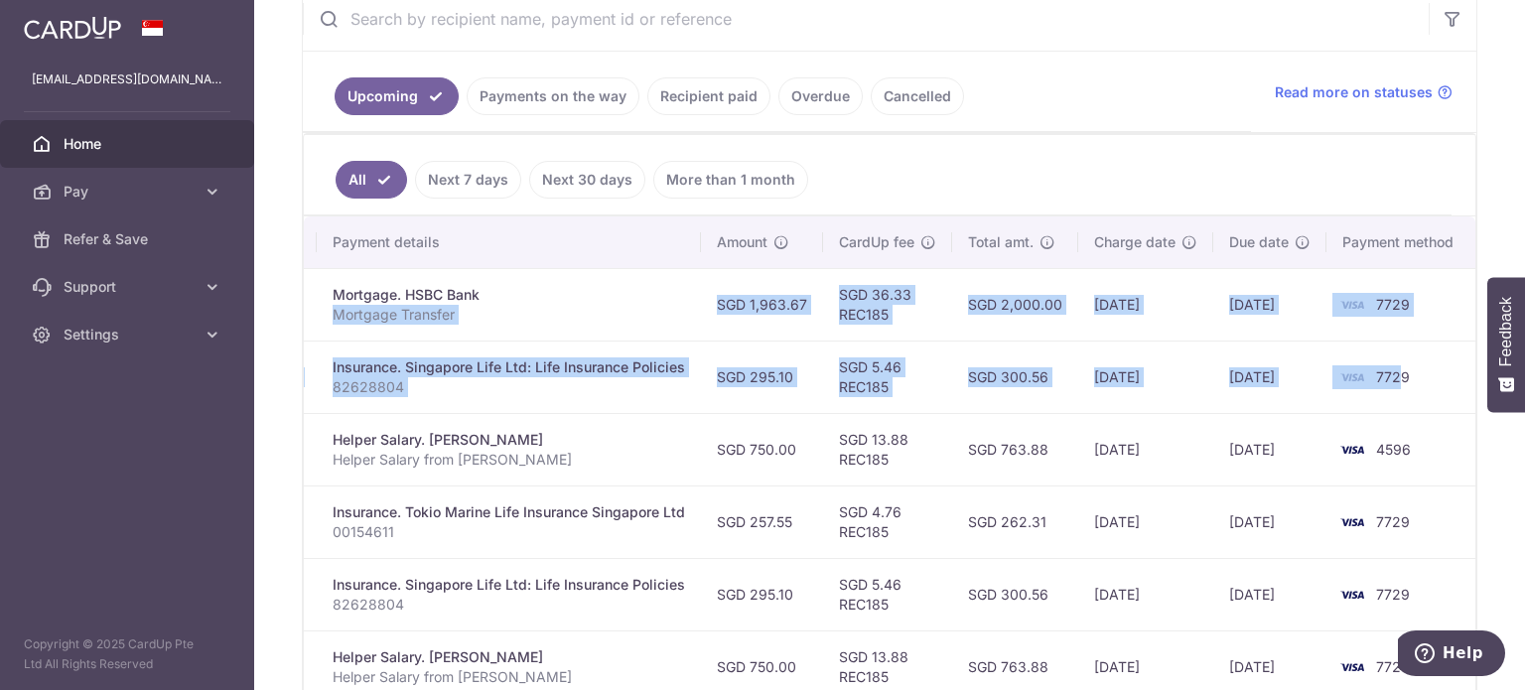
drag, startPoint x: 947, startPoint y: 308, endPoint x: 1356, endPoint y: 332, distance: 408.8
click at [1356, 332] on tr "Update payment Cancel payment Upload doc Scheduled for charge txn_34f3b5c5d74 M…" at bounding box center [694, 304] width 1567 height 72
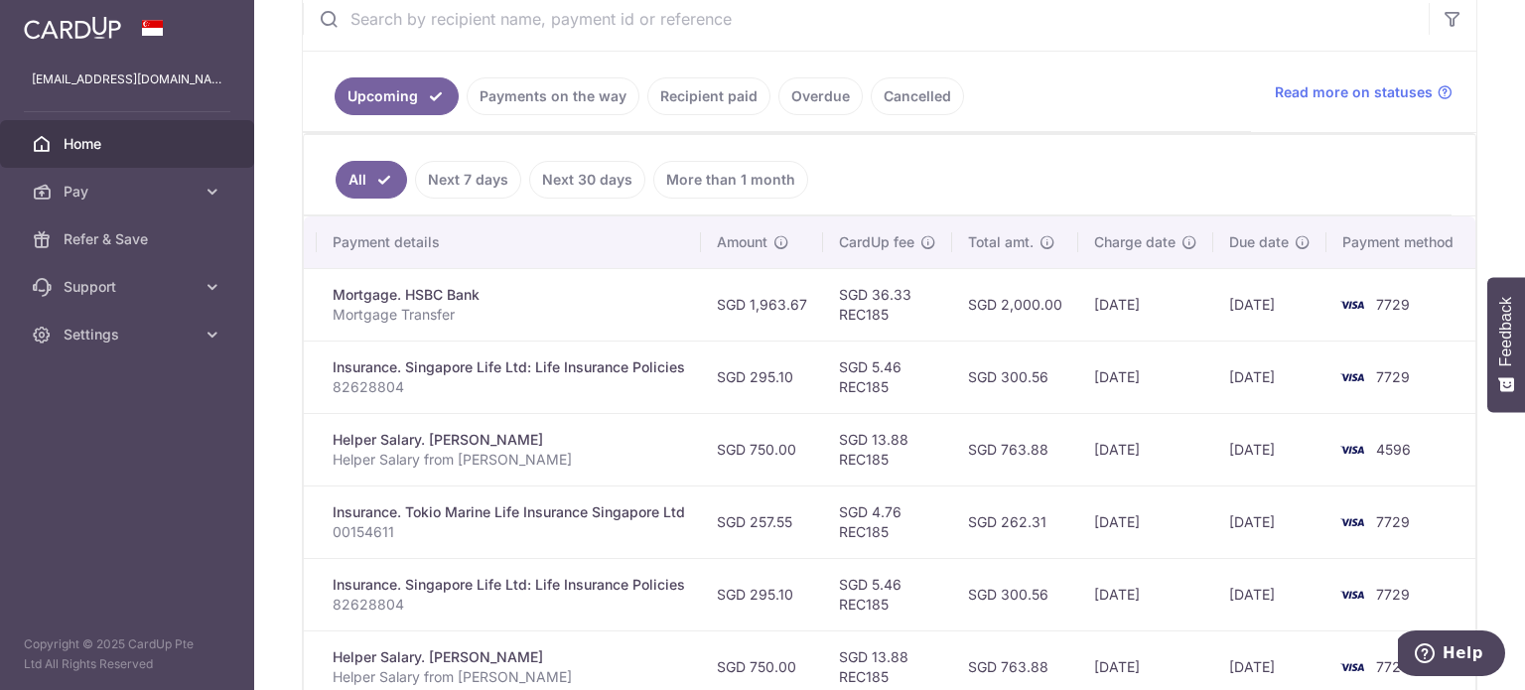
click at [1099, 341] on td "[DATE]" at bounding box center [1145, 377] width 135 height 72
click at [1141, 322] on td "[DATE]" at bounding box center [1145, 304] width 135 height 72
click at [556, 77] on link "Payments on the way" at bounding box center [553, 96] width 173 height 38
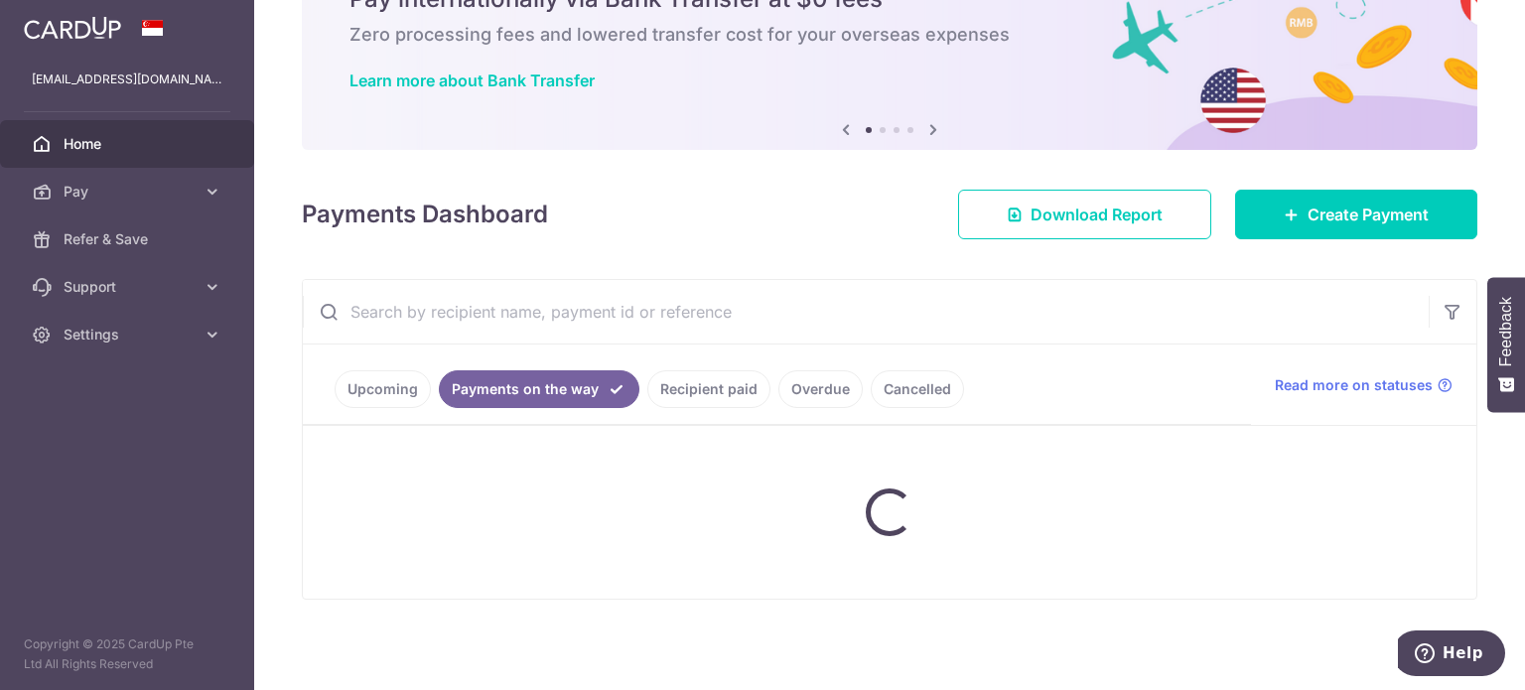
click at [556, 116] on div "× Pause Schedule Pause all future payments in this series Pause just this one p…" at bounding box center [889, 345] width 1271 height 690
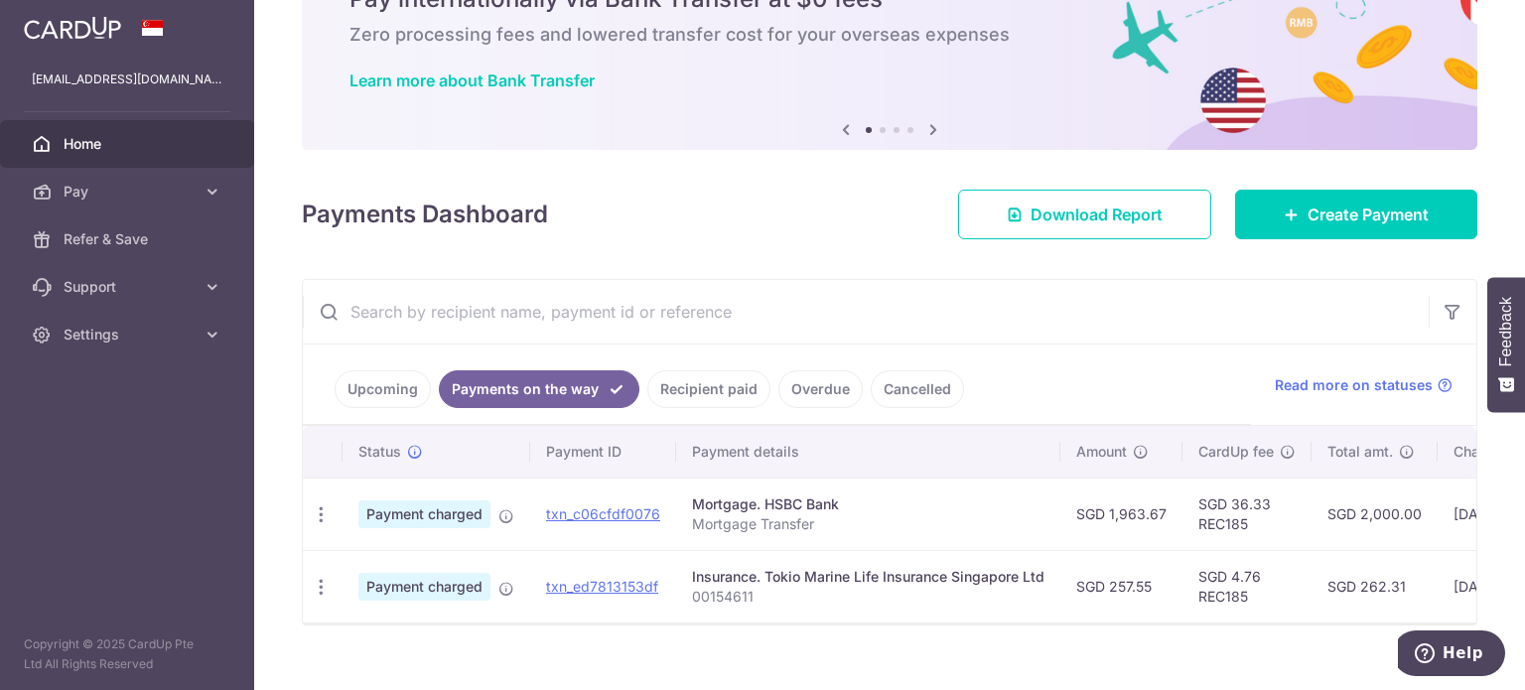
scroll to position [140, 0]
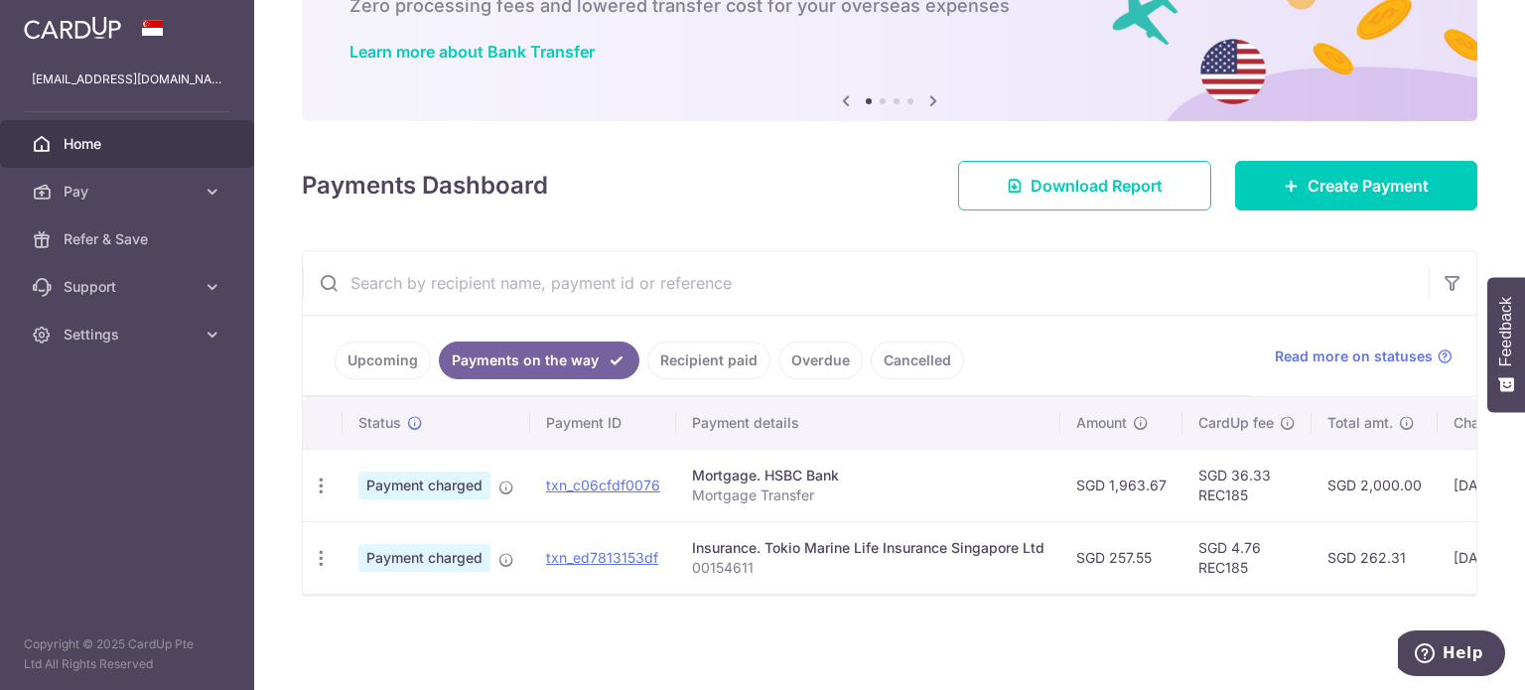
click at [691, 354] on link "Recipient paid" at bounding box center [708, 361] width 123 height 38
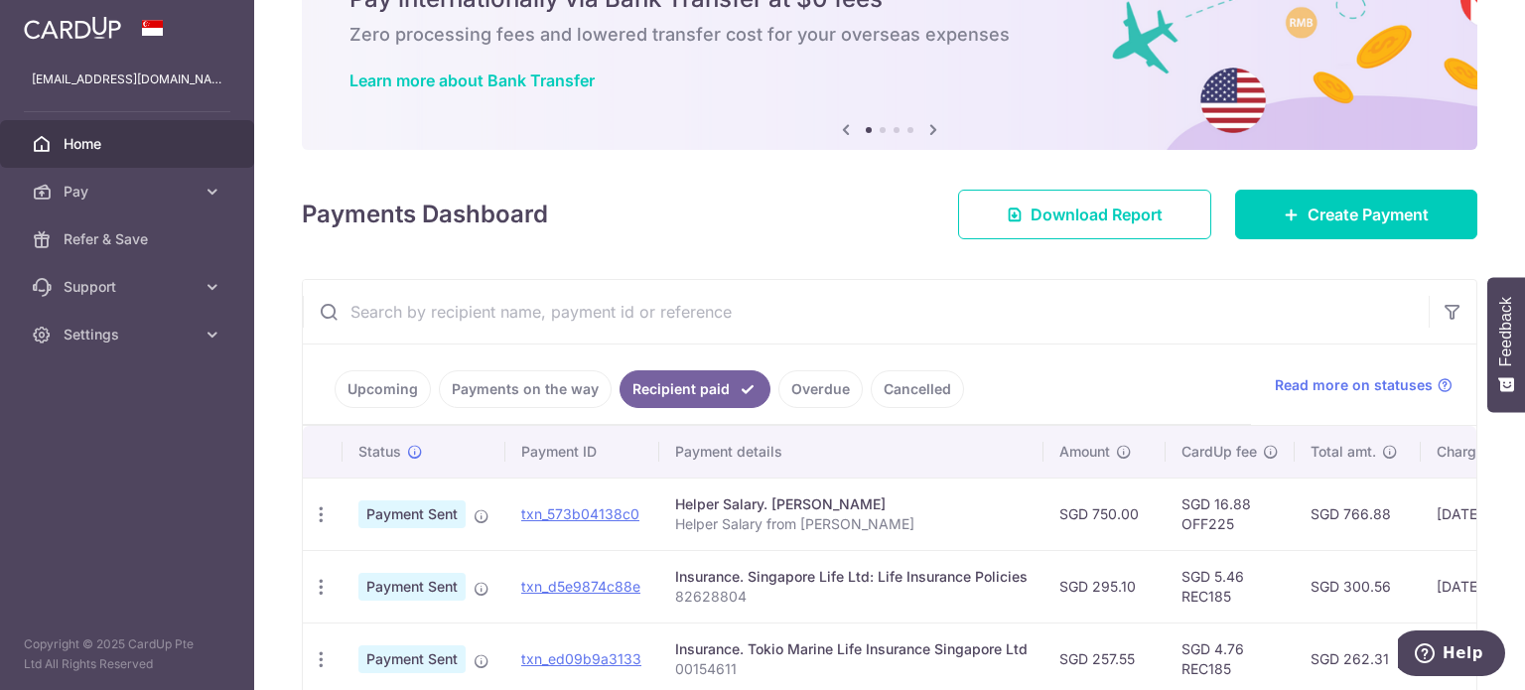
scroll to position [397, 0]
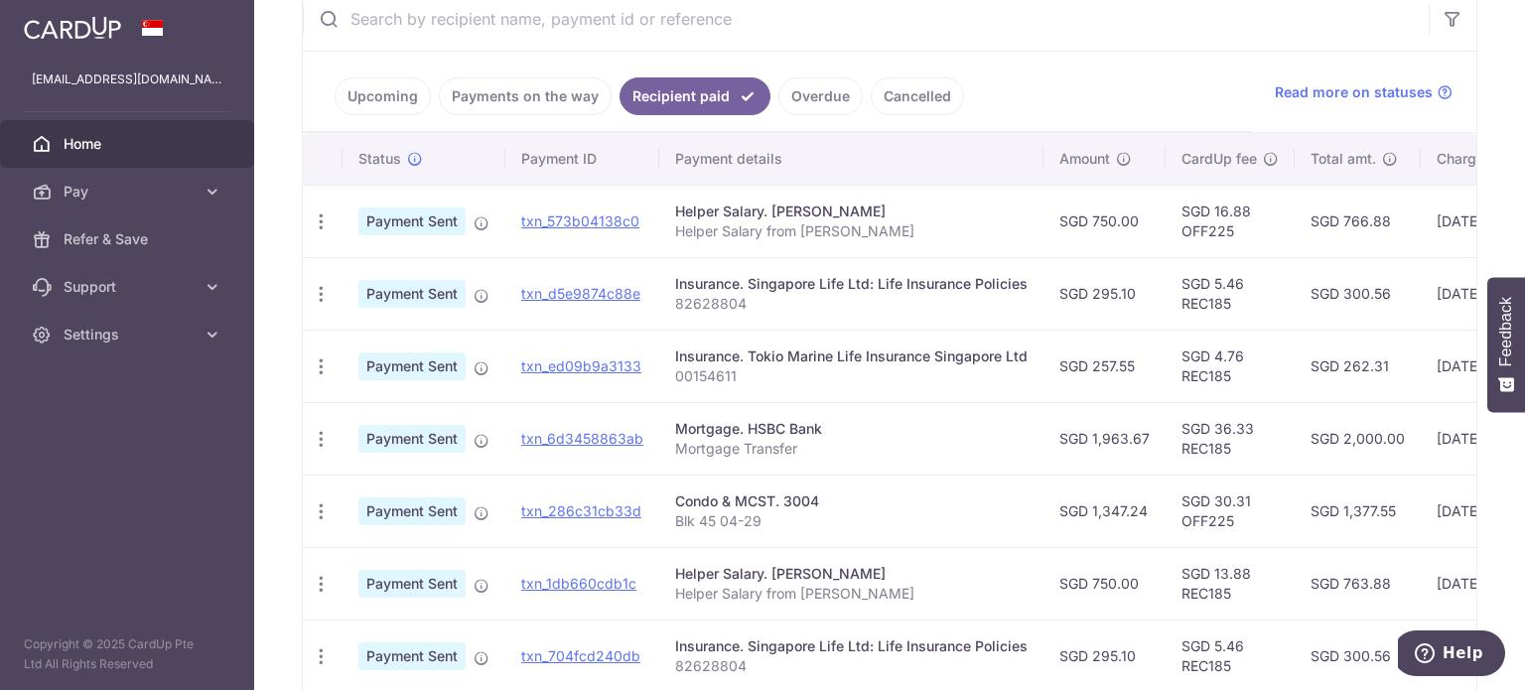
click at [802, 94] on link "Overdue" at bounding box center [821, 96] width 84 height 38
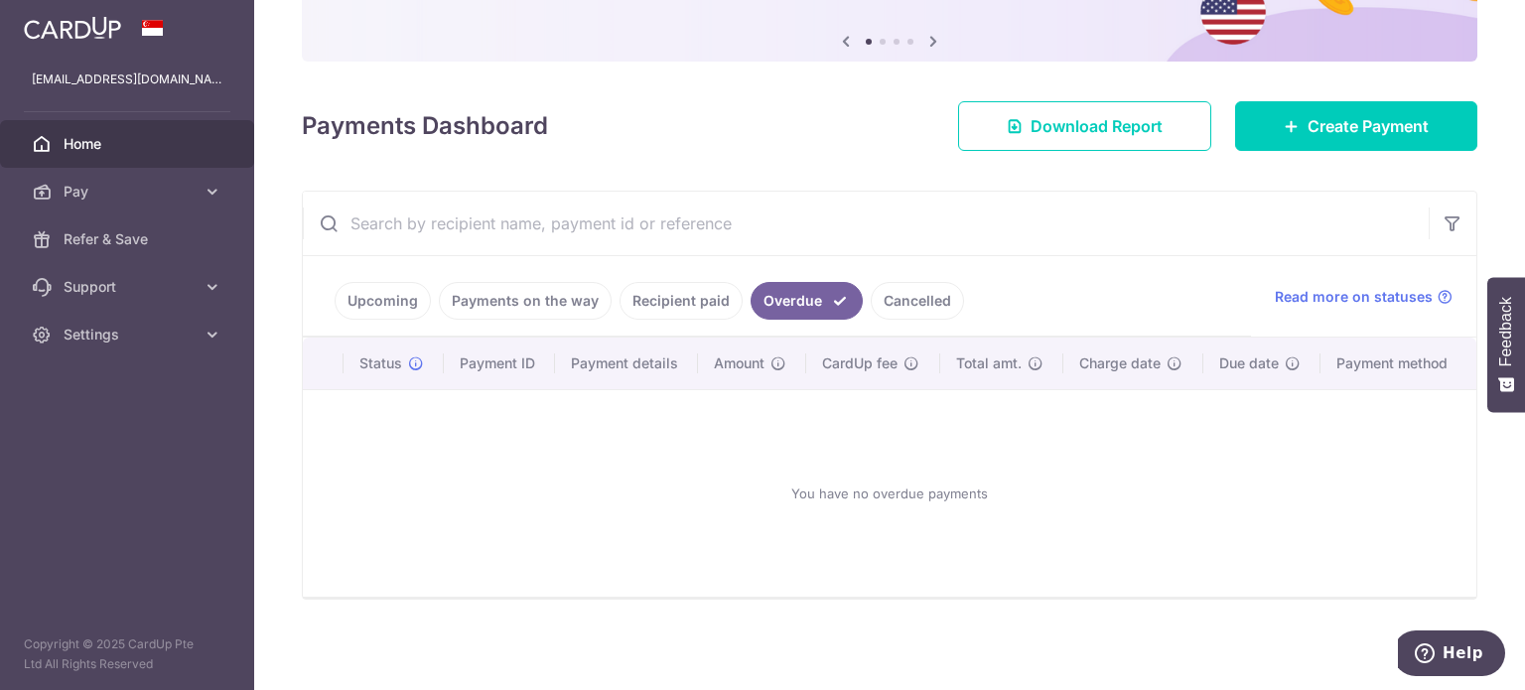
click at [902, 291] on link "Cancelled" at bounding box center [917, 301] width 93 height 38
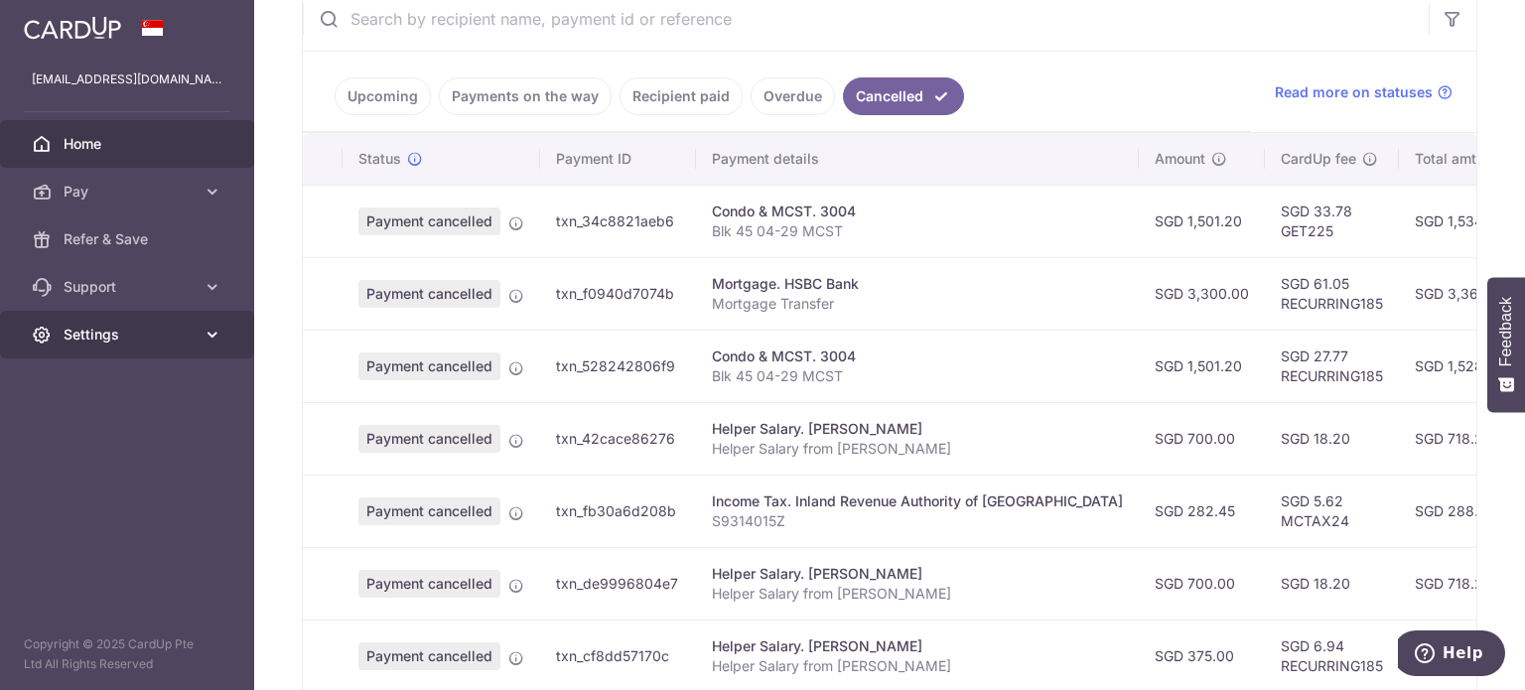
click at [115, 349] on link "Settings" at bounding box center [127, 335] width 254 height 48
click at [691, 90] on link "Recipient paid" at bounding box center [681, 96] width 123 height 38
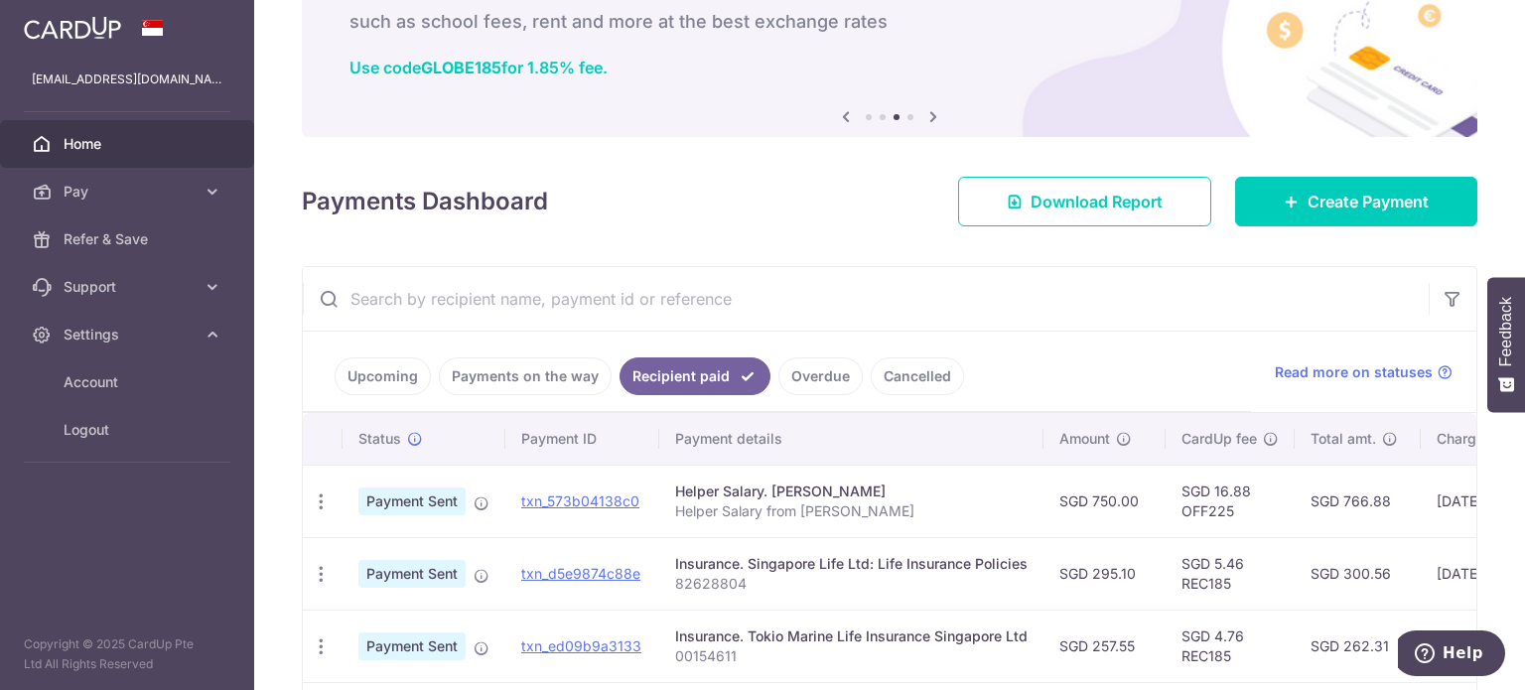
scroll to position [99, 0]
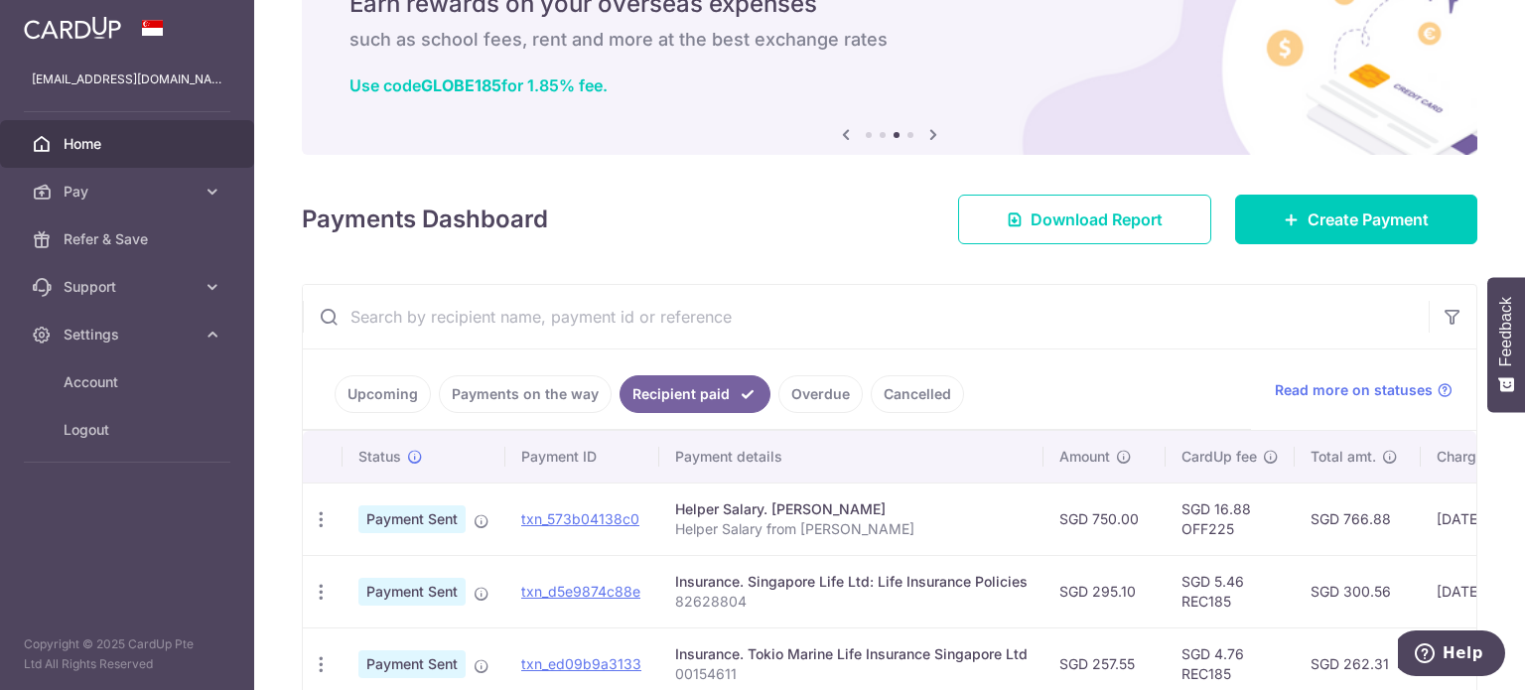
click at [377, 404] on link "Upcoming" at bounding box center [383, 394] width 96 height 38
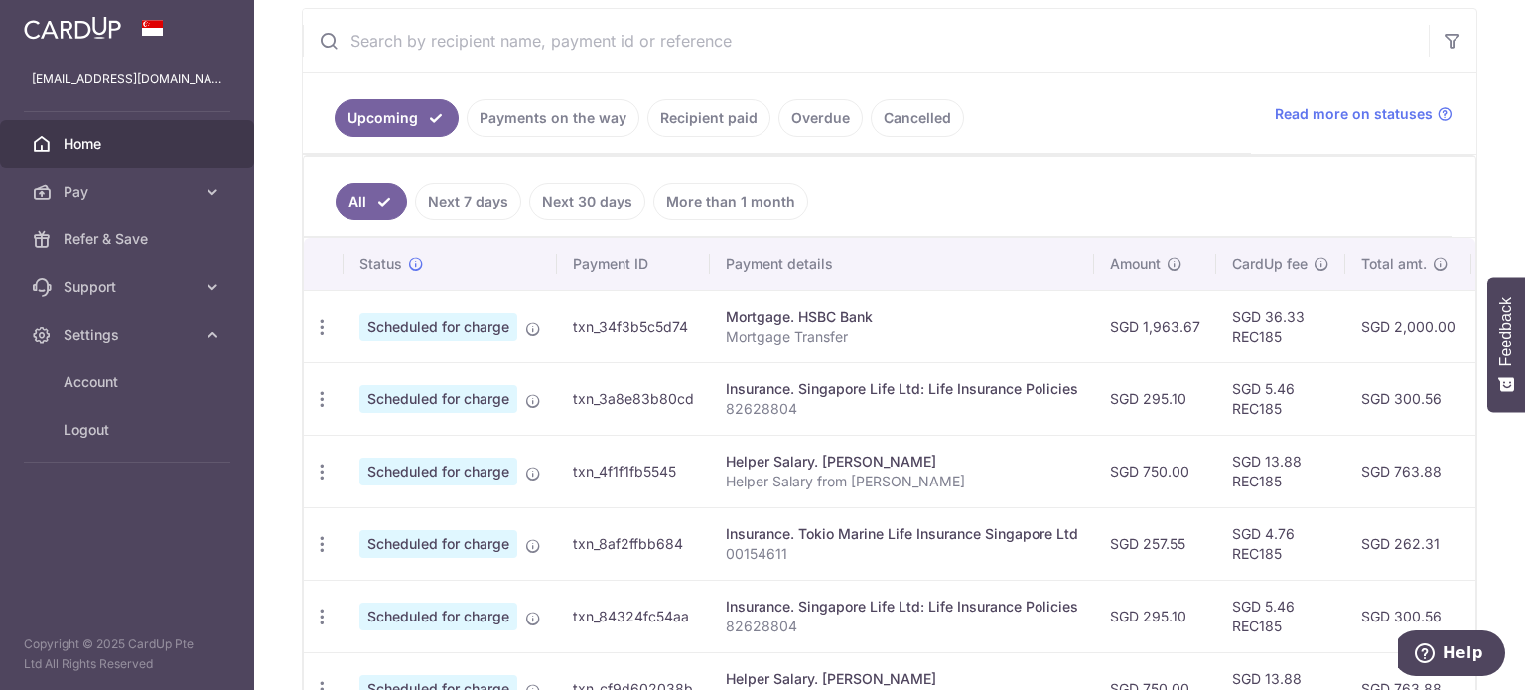
scroll to position [397, 0]
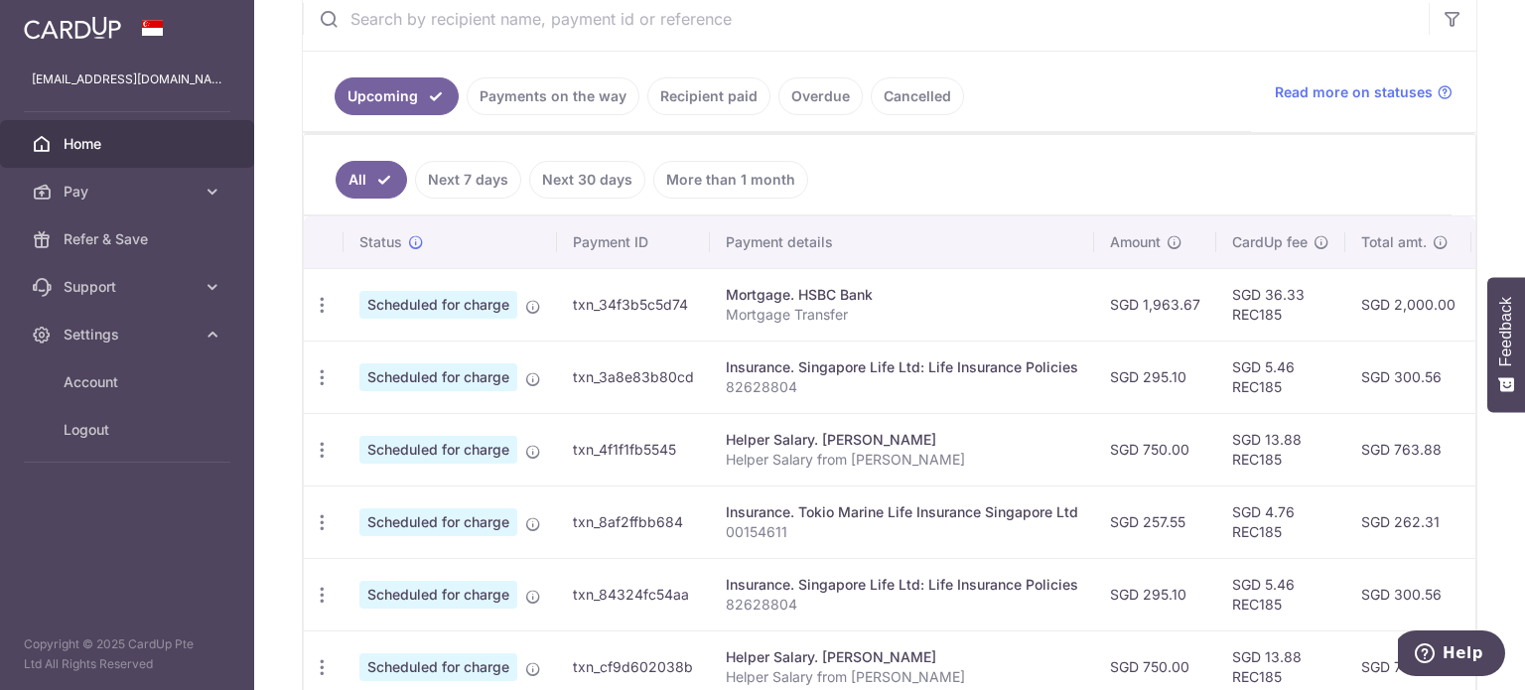
click at [481, 137] on ul "All Next 7 days Next 30 days More than 1 month" at bounding box center [878, 175] width 1148 height 80
click at [504, 99] on link "Payments on the way" at bounding box center [553, 96] width 173 height 38
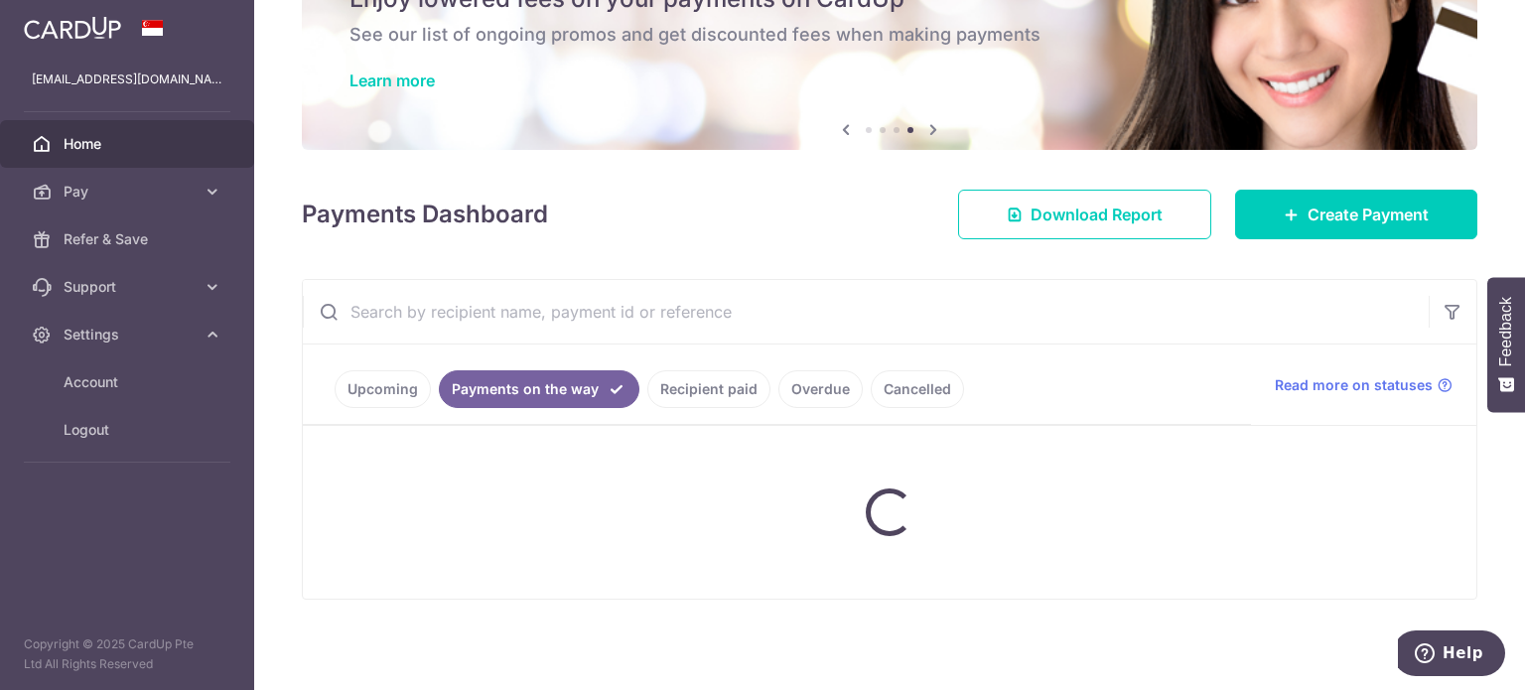
scroll to position [140, 0]
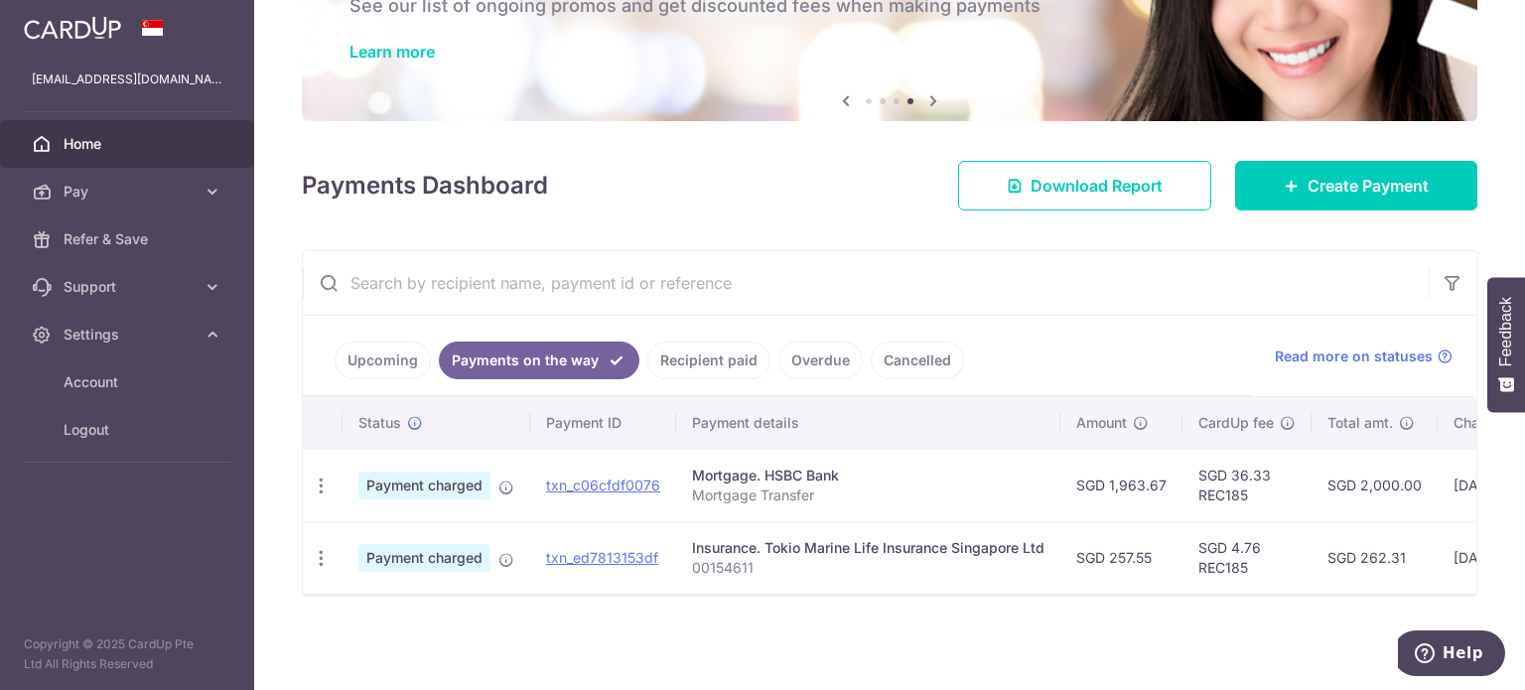
click at [720, 357] on link "Recipient paid" at bounding box center [708, 361] width 123 height 38
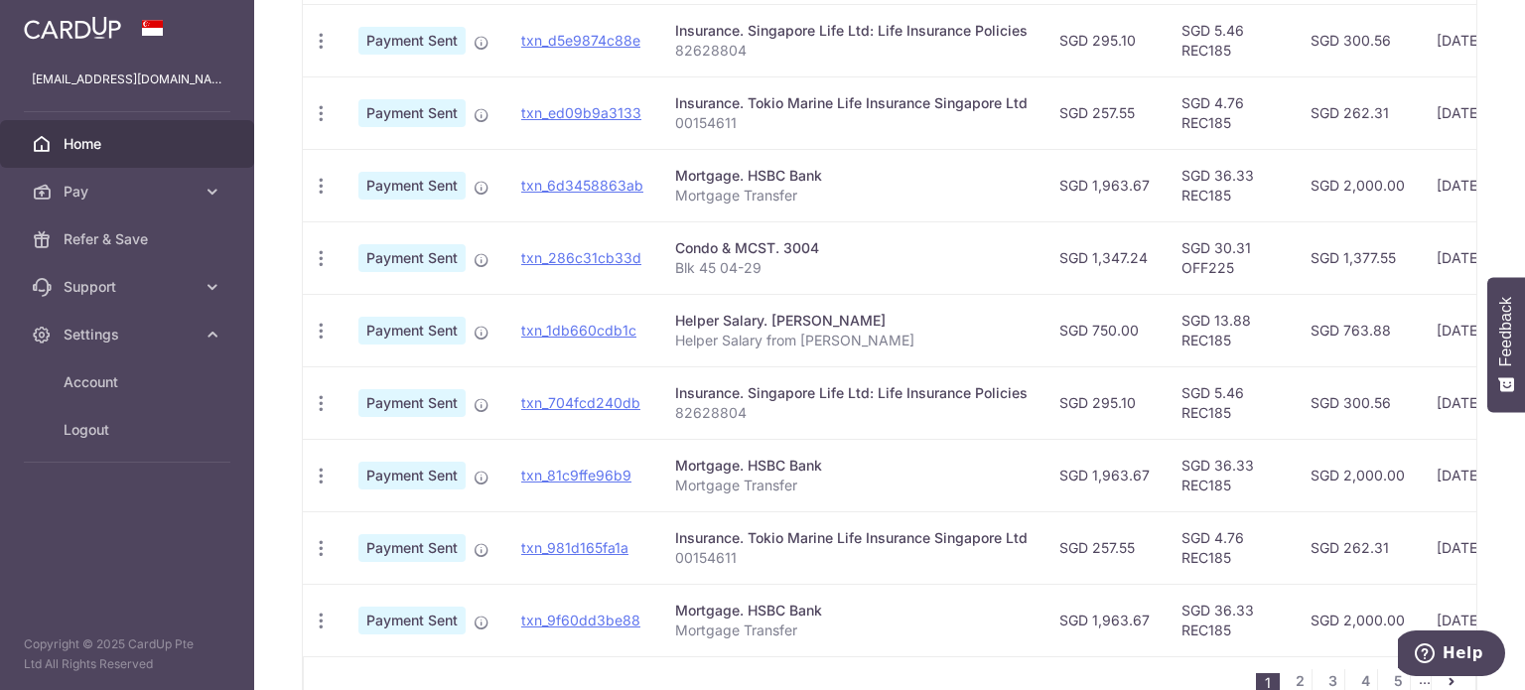
scroll to position [767, 0]
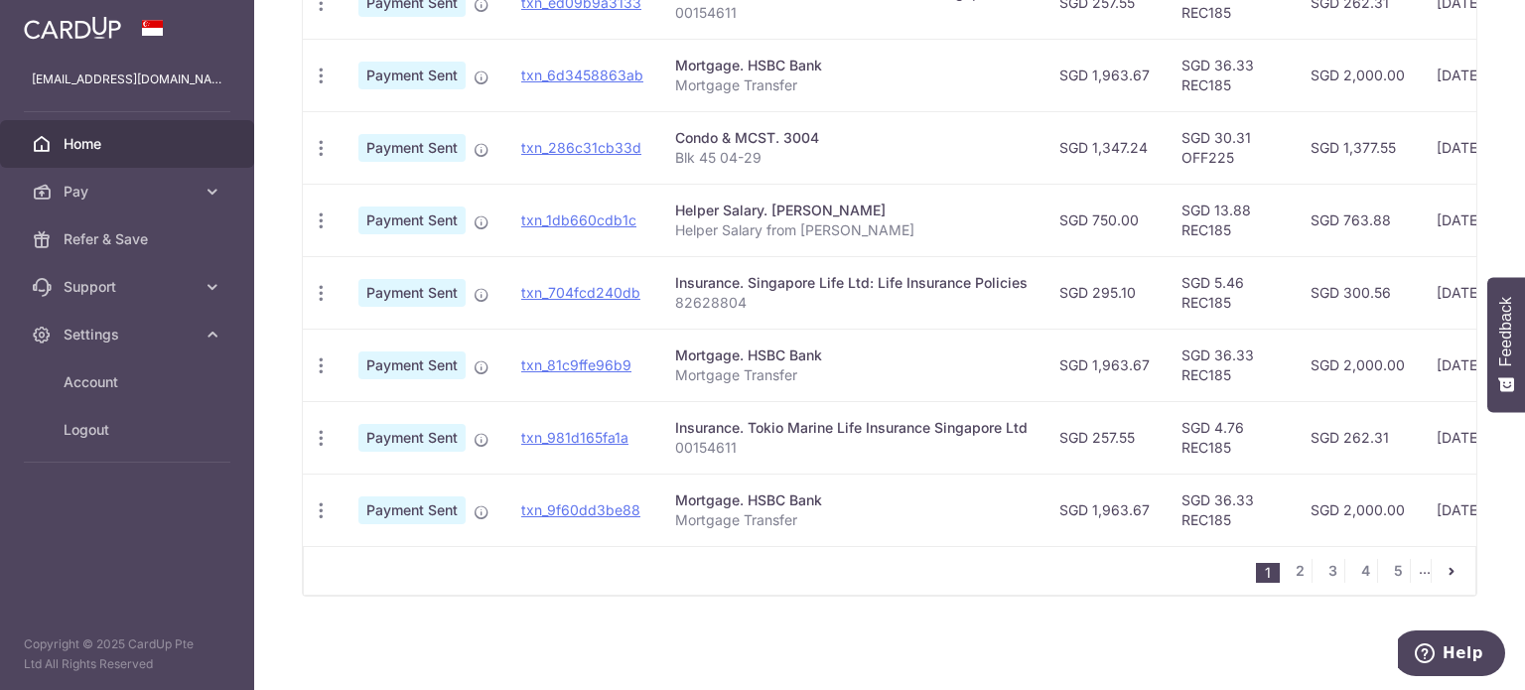
drag, startPoint x: 961, startPoint y: 487, endPoint x: 1445, endPoint y: 540, distance: 486.6
click at [1445, 540] on div "Status Payment ID Payment details Amount CardUp fee Total amt. Charge date Due …" at bounding box center [890, 158] width 1174 height 777
click at [1175, 532] on td "SGD 36.33 REC185" at bounding box center [1230, 510] width 129 height 72
click at [1145, 552] on div "1 2 3 4 5 ..." at bounding box center [890, 571] width 1174 height 50
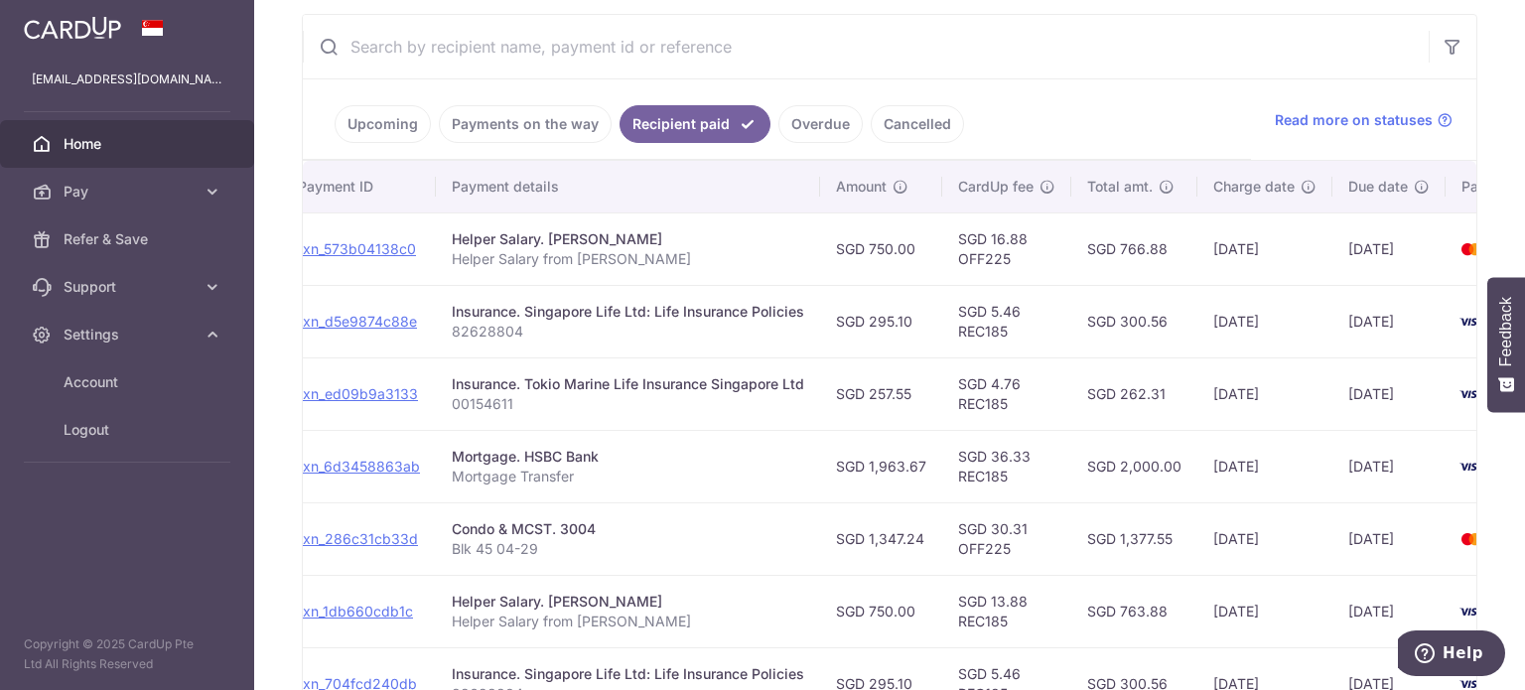
scroll to position [0, 342]
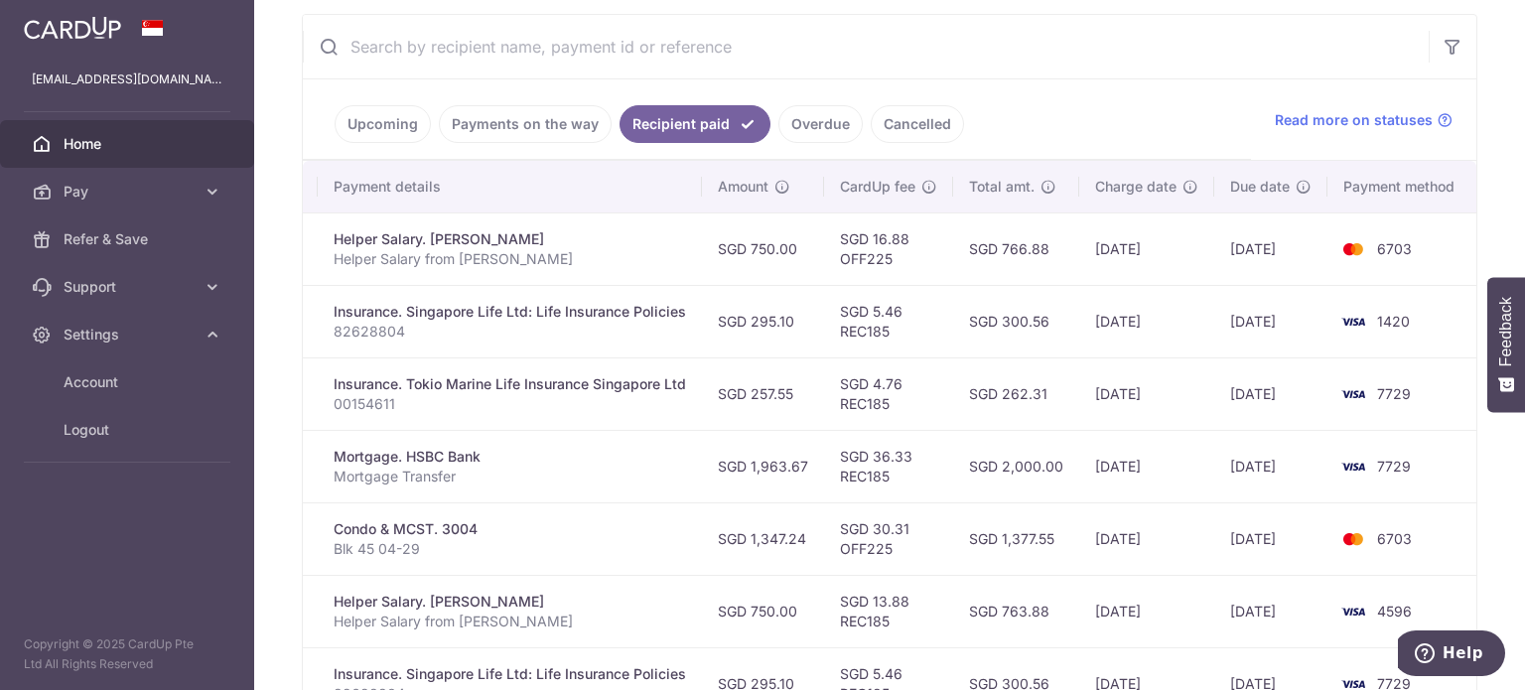
drag, startPoint x: 1057, startPoint y: 489, endPoint x: 1131, endPoint y: 490, distance: 74.5
click at [1131, 490] on tr "PDF Receipt Payment Sent txn_6d3458863ab Mortgage. HSBC Bank Mortgage Transfer …" at bounding box center [719, 466] width 1517 height 72
click at [1000, 492] on td "SGD 2,000.00" at bounding box center [1016, 466] width 126 height 72
click at [883, 531] on td "SGD 30.31 OFF225" at bounding box center [888, 538] width 129 height 72
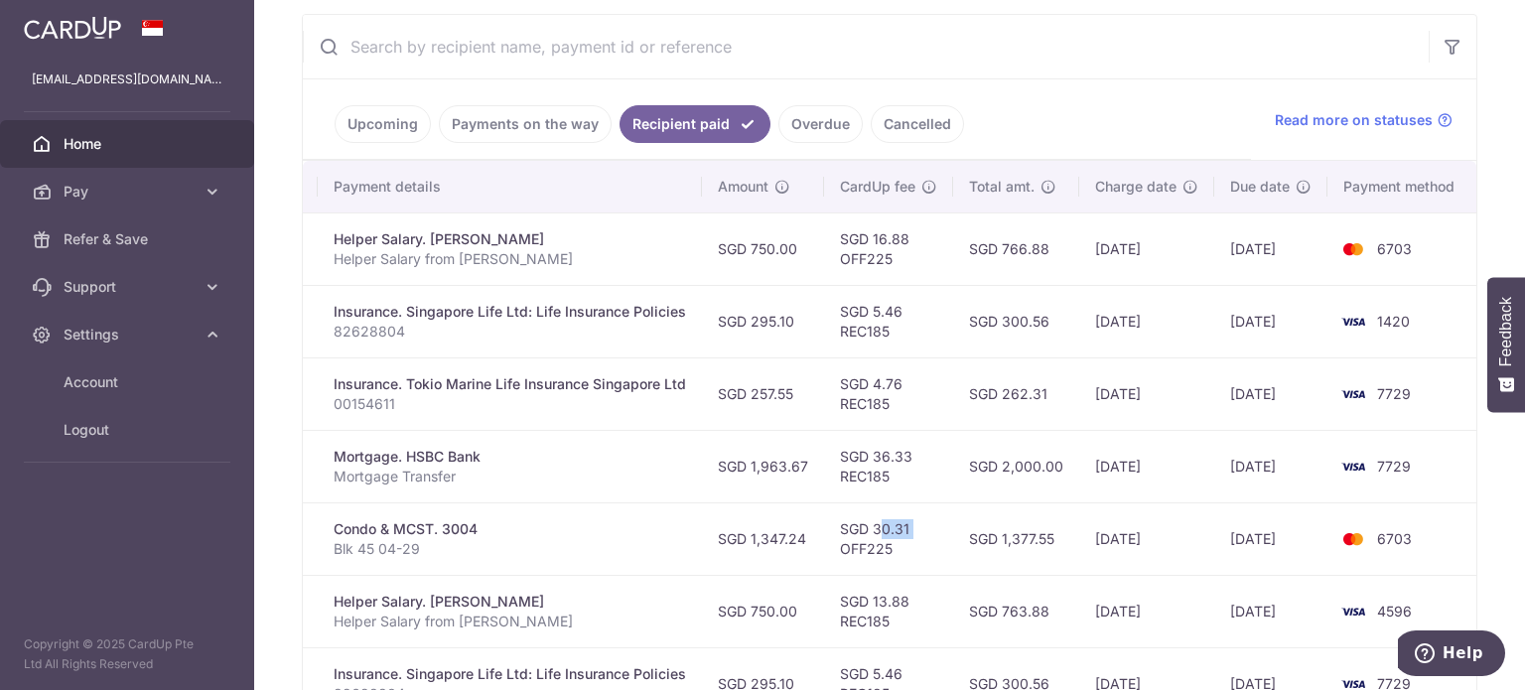
click at [883, 531] on td "SGD 30.31 OFF225" at bounding box center [888, 538] width 129 height 72
click at [814, 551] on td "SGD 1,347.24" at bounding box center [763, 538] width 122 height 72
click at [771, 563] on td "SGD 1,347.24" at bounding box center [763, 538] width 122 height 72
click at [802, 535] on td "SGD 1,347.24" at bounding box center [763, 538] width 122 height 72
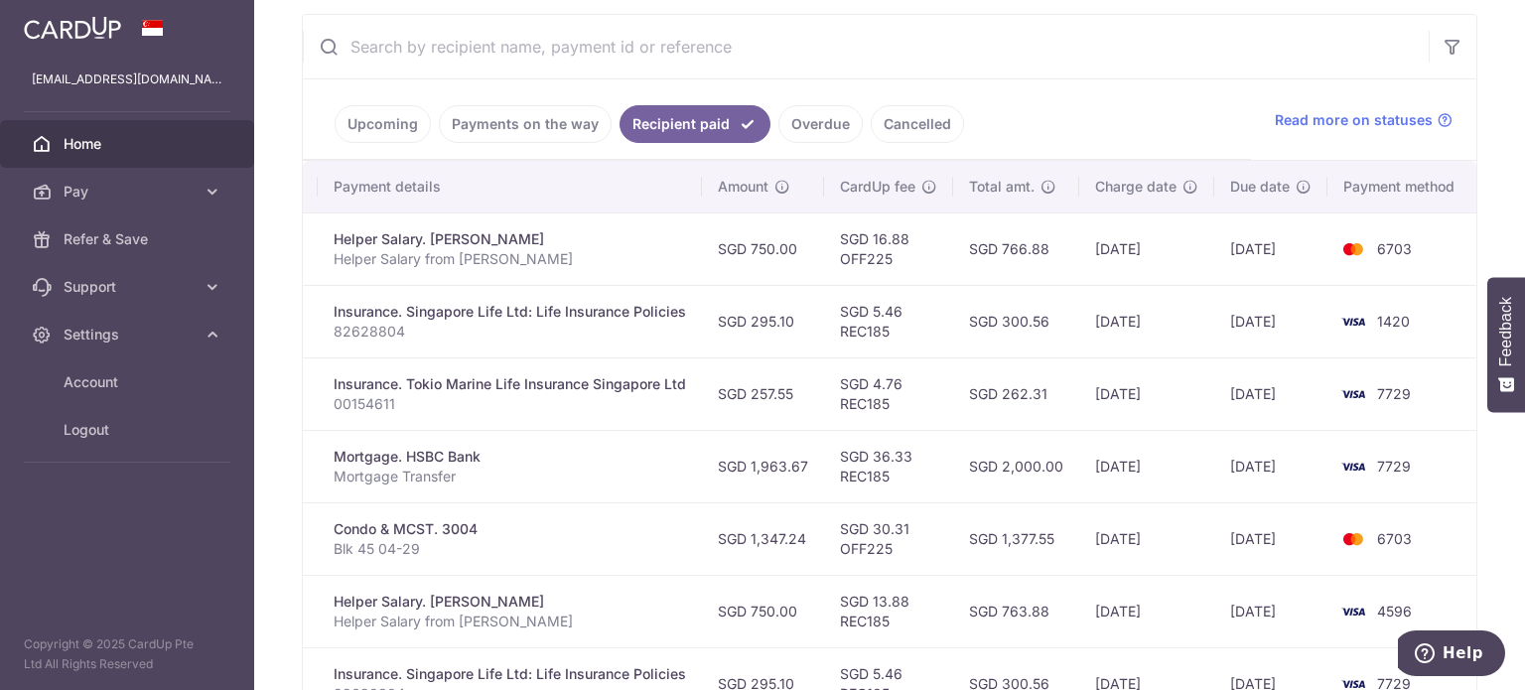
click at [802, 535] on td "SGD 1,347.24" at bounding box center [763, 538] width 122 height 72
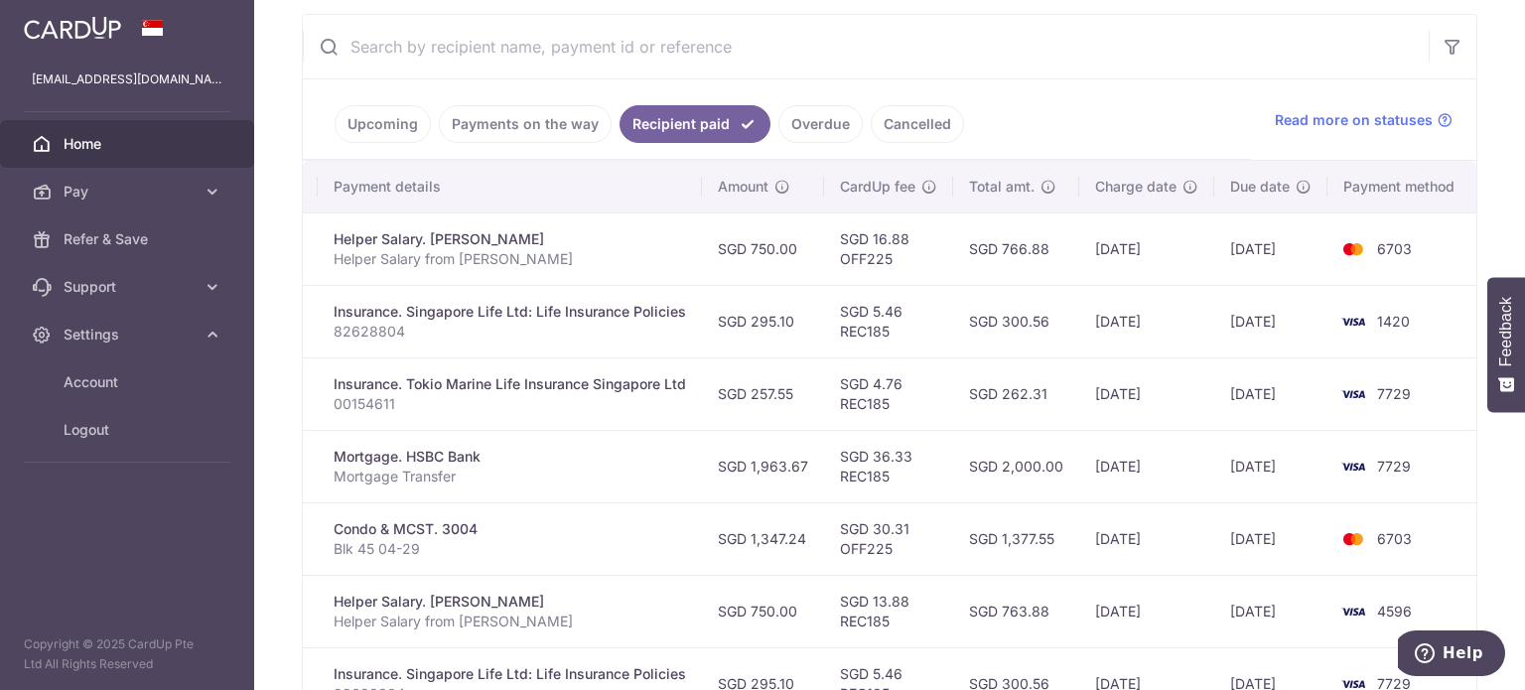
click at [845, 507] on td "SGD 30.31 OFF225" at bounding box center [888, 538] width 129 height 72
click at [82, 431] on span "Logout" at bounding box center [129, 430] width 131 height 20
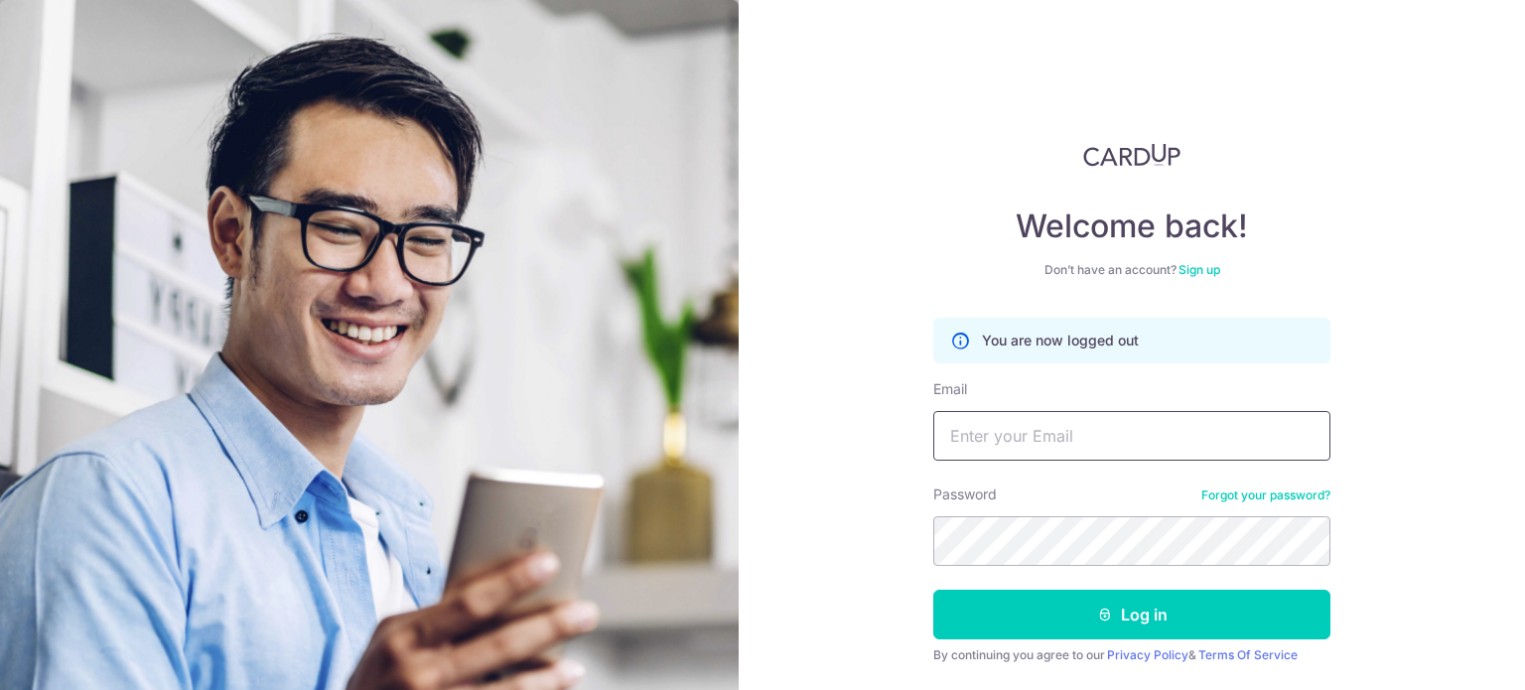
click at [1054, 420] on input "Email" at bounding box center [1131, 436] width 397 height 50
type input "duchessrealestate@gmail.com"
click at [933, 590] on button "Log in" at bounding box center [1131, 615] width 397 height 50
